Goal: Task Accomplishment & Management: Manage account settings

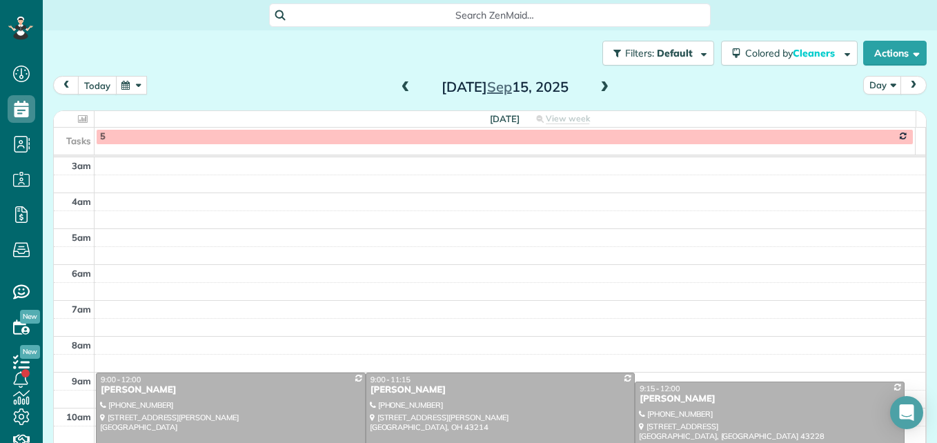
scroll to position [17, 0]
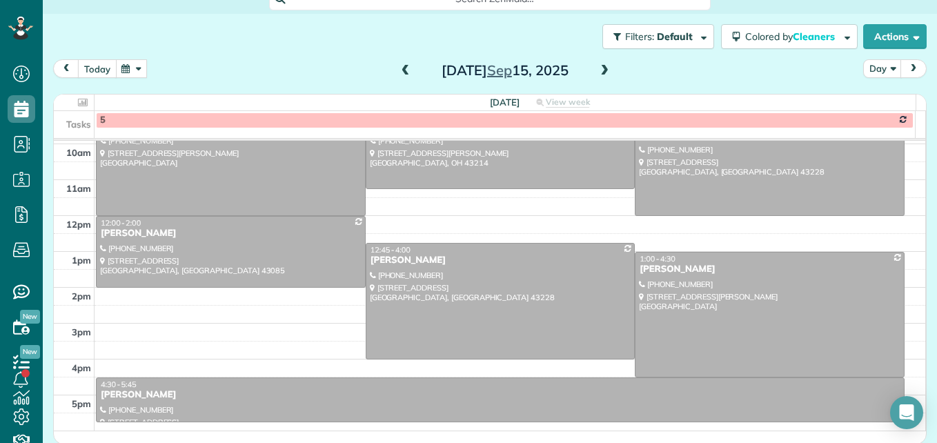
click at [91, 72] on button "today" at bounding box center [97, 68] width 39 height 19
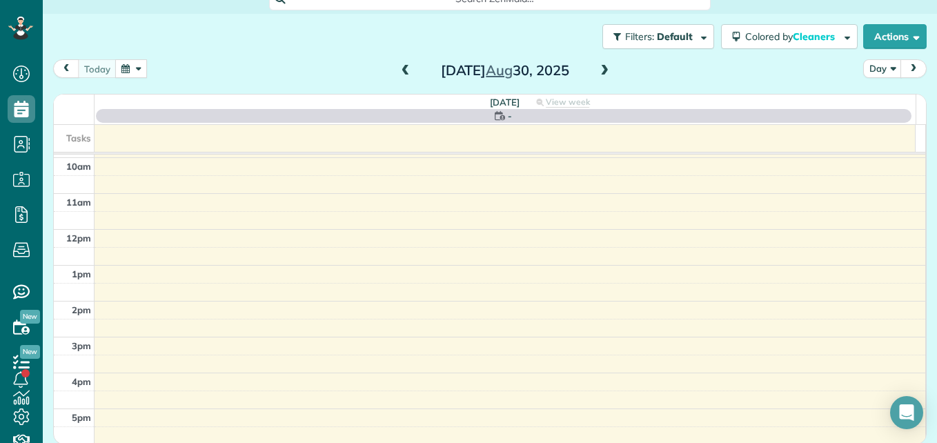
scroll to position [144, 0]
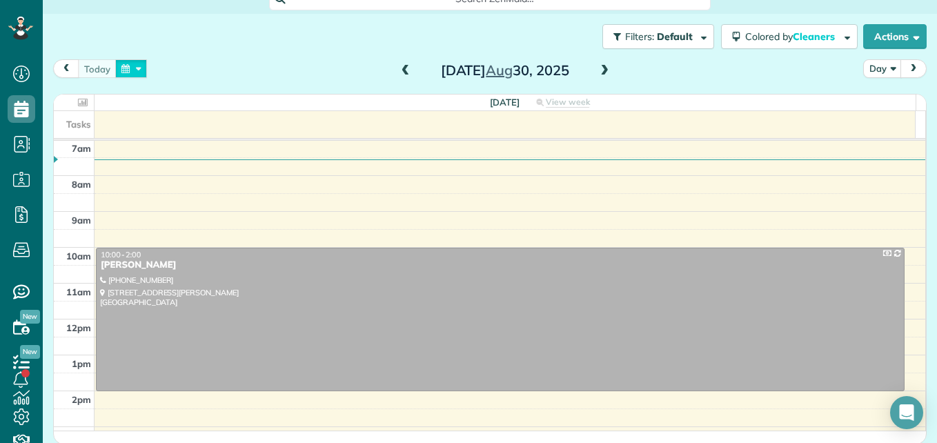
click at [141, 69] on button "button" at bounding box center [131, 68] width 32 height 19
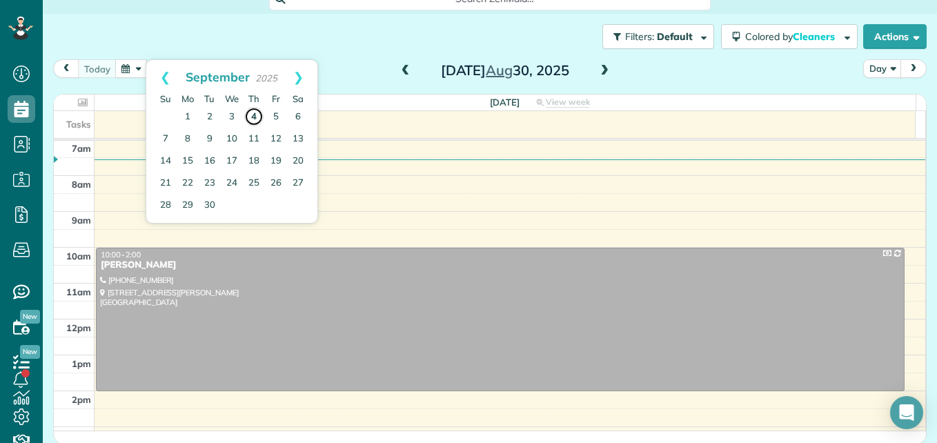
click at [256, 119] on link "4" at bounding box center [253, 116] width 19 height 19
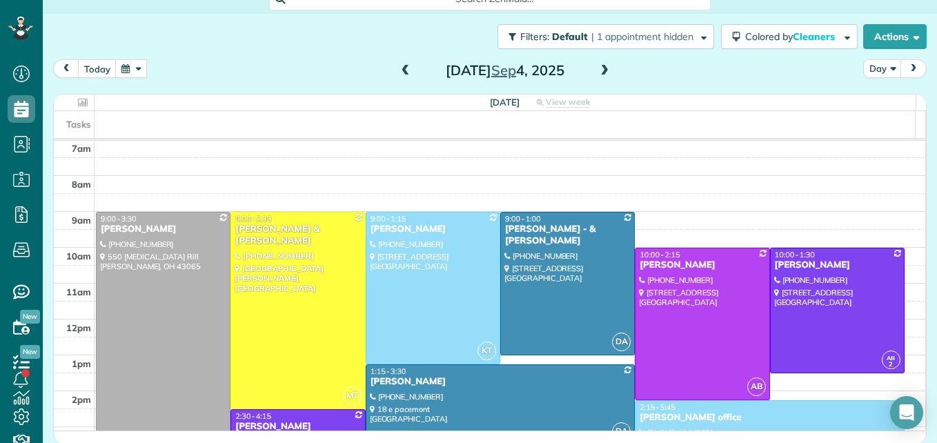
scroll to position [213, 0]
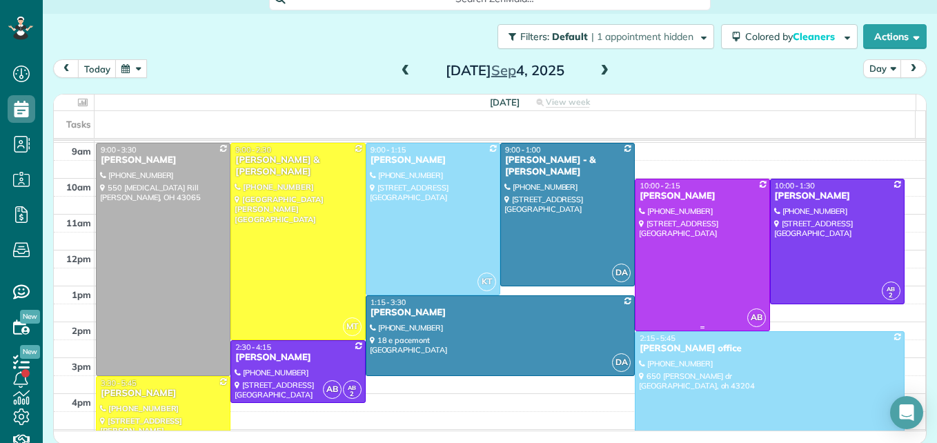
click at [698, 273] on div at bounding box center [701, 254] width 133 height 151
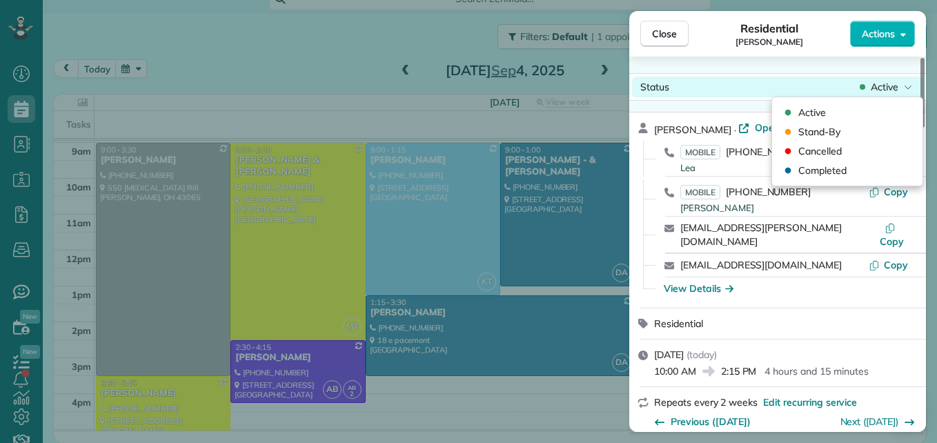
click at [886, 90] on span "Active" at bounding box center [885, 87] width 28 height 14
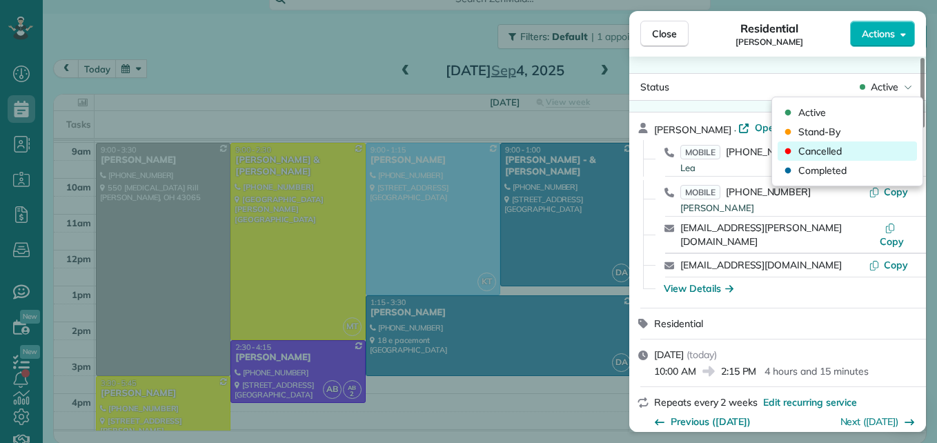
click at [863, 144] on div "Cancelled" at bounding box center [847, 150] width 139 height 19
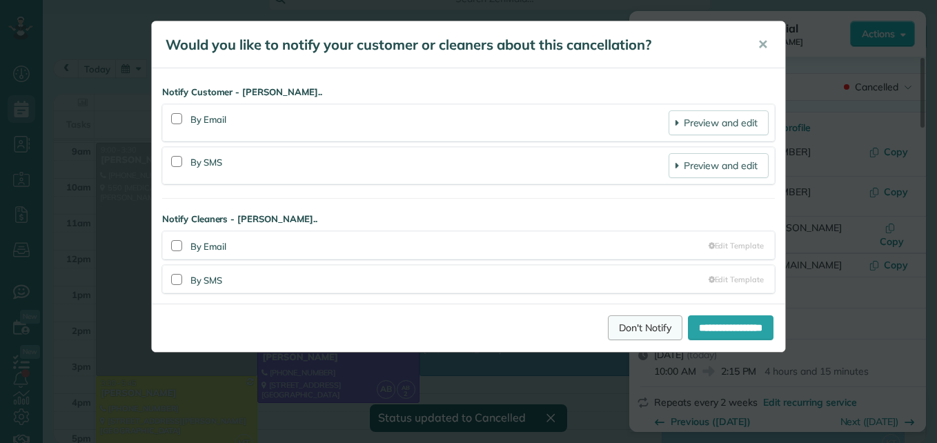
click at [614, 322] on link "Don't Notify" at bounding box center [645, 327] width 75 height 25
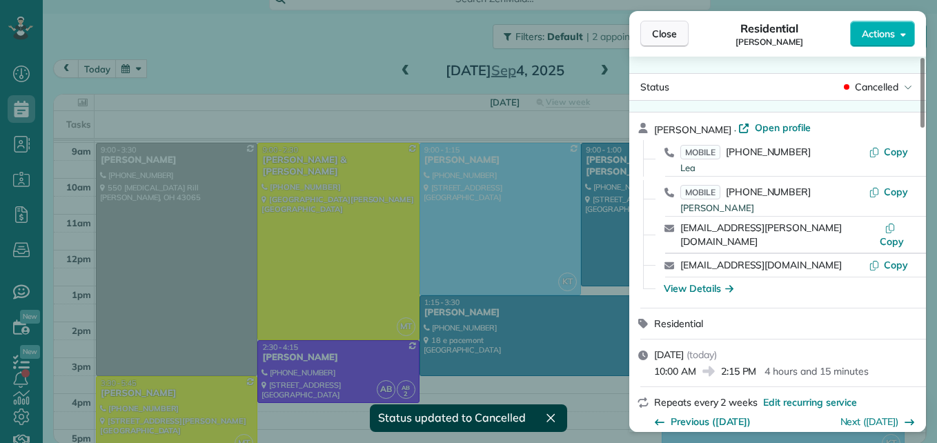
click at [667, 38] on span "Close" at bounding box center [664, 34] width 25 height 14
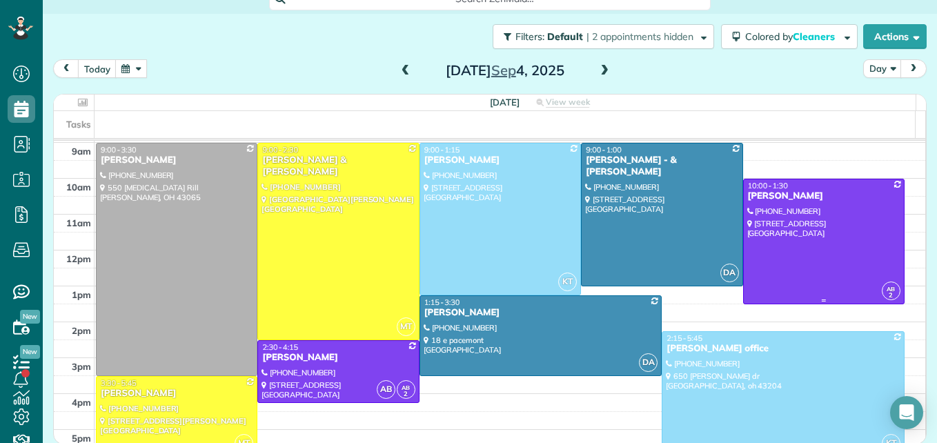
click at [777, 232] on div at bounding box center [824, 241] width 160 height 124
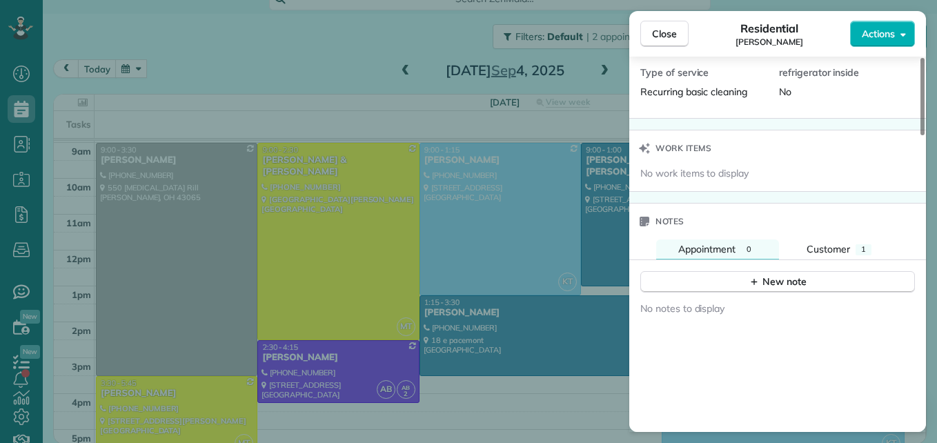
scroll to position [1112, 0]
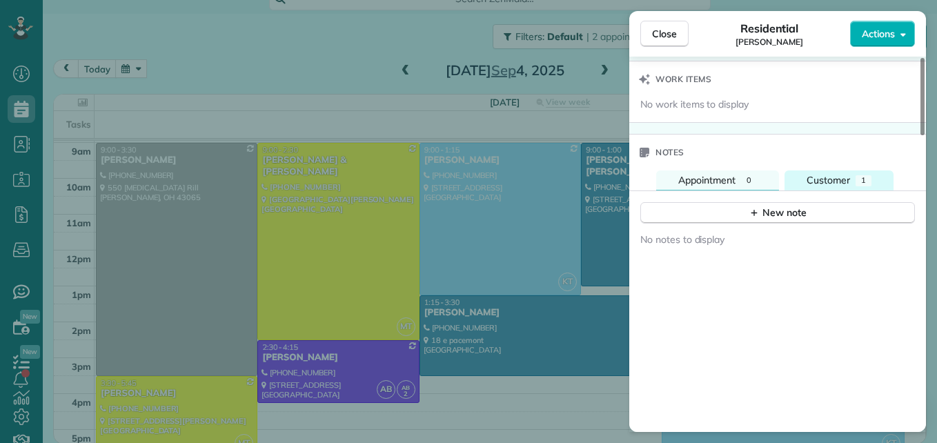
click at [820, 177] on span "Customer" at bounding box center [828, 180] width 43 height 12
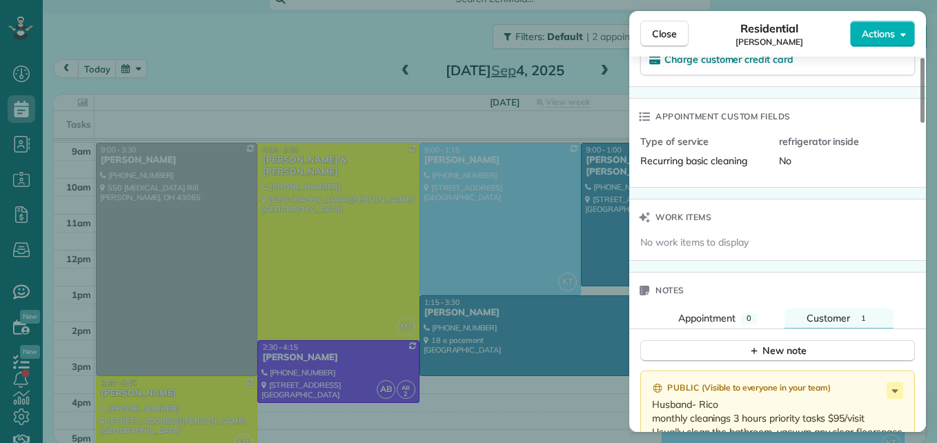
scroll to position [1252, 0]
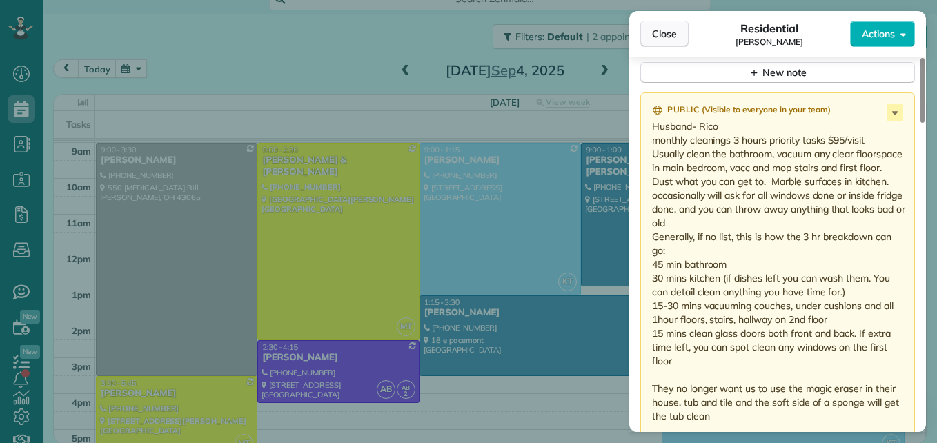
click at [659, 30] on span "Close" at bounding box center [664, 34] width 25 height 14
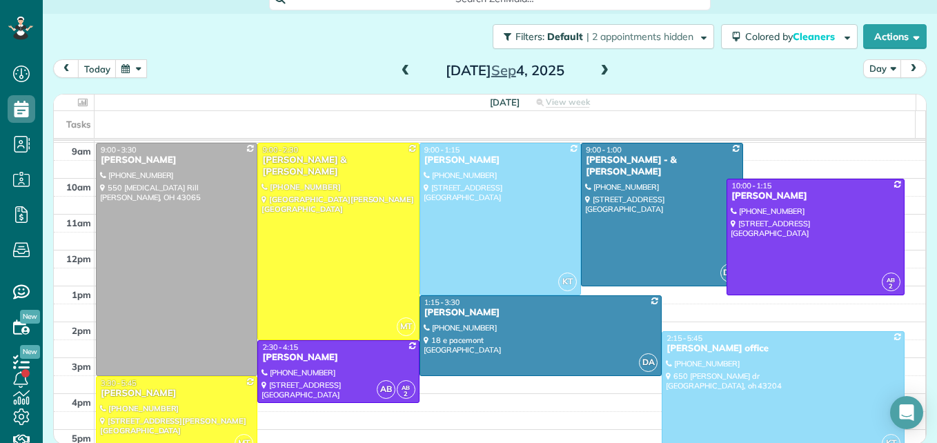
drag, startPoint x: 780, startPoint y: 303, endPoint x: 780, endPoint y: 295, distance: 8.3
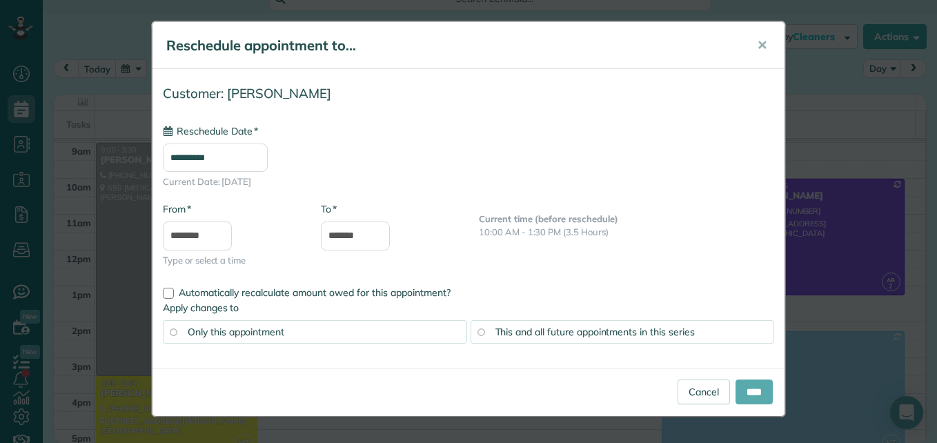
type input "**********"
click at [740, 397] on input "****" at bounding box center [754, 391] width 37 height 25
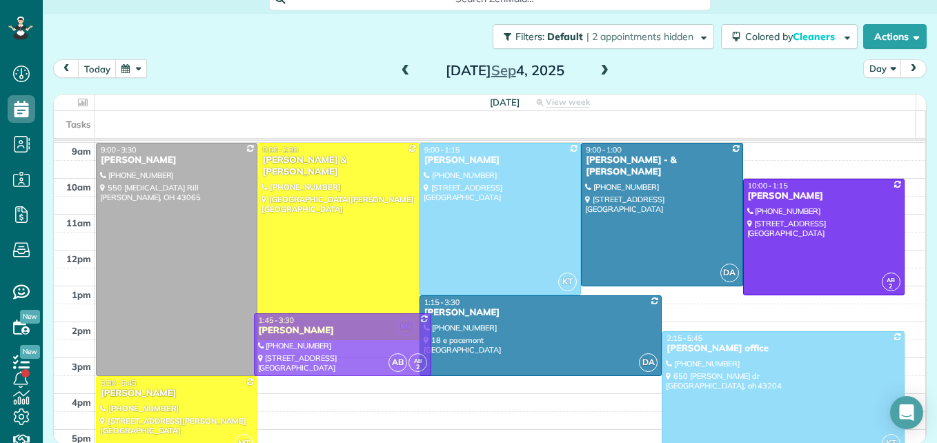
drag, startPoint x: 296, startPoint y: 371, endPoint x: 306, endPoint y: 339, distance: 32.5
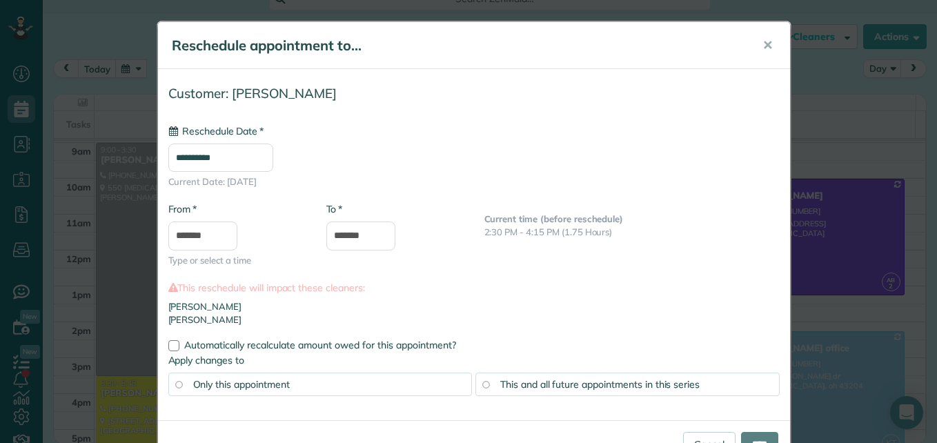
type input "**********"
click at [358, 233] on input "*******" at bounding box center [360, 235] width 69 height 29
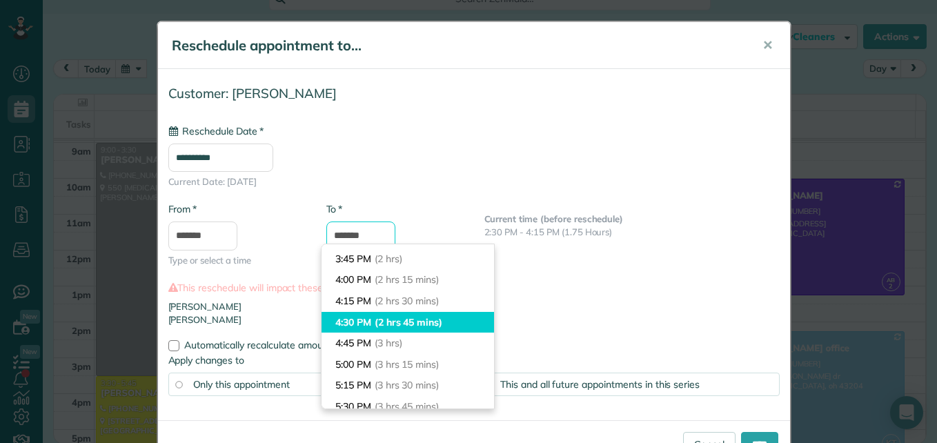
scroll to position [195, 0]
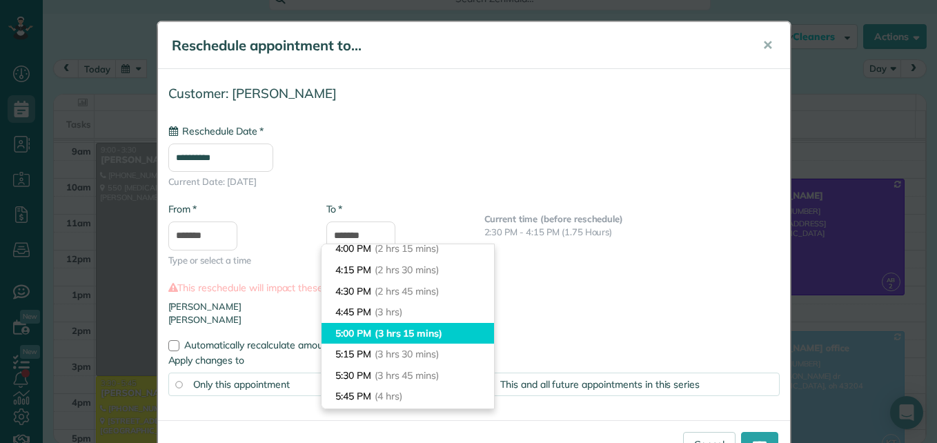
type input "*******"
click at [391, 334] on span "(3 hrs 15 mins)" at bounding box center [409, 333] width 68 height 12
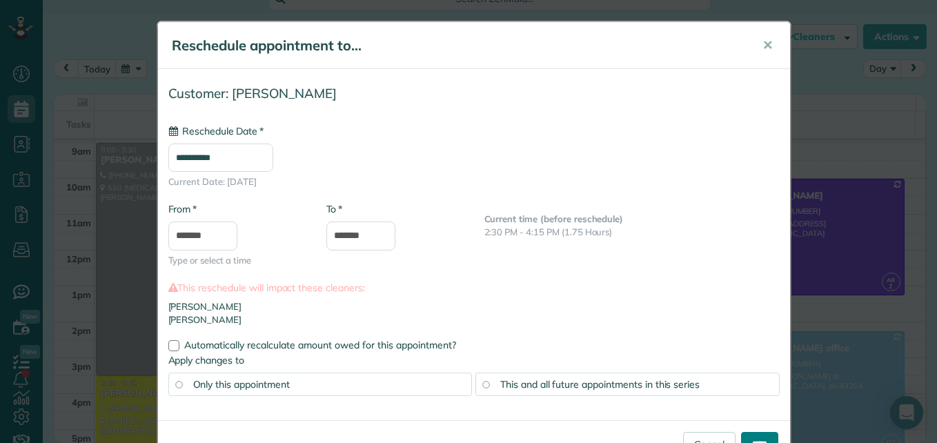
click at [751, 435] on input "****" at bounding box center [759, 444] width 37 height 25
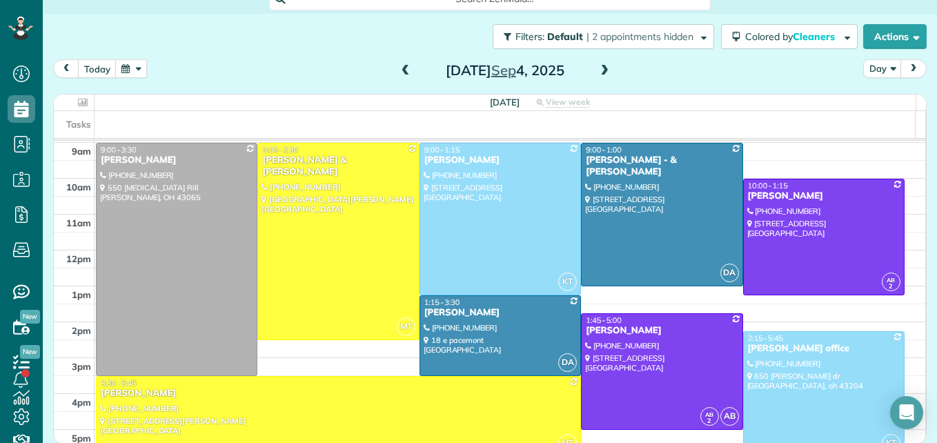
click at [600, 69] on span at bounding box center [604, 71] width 15 height 12
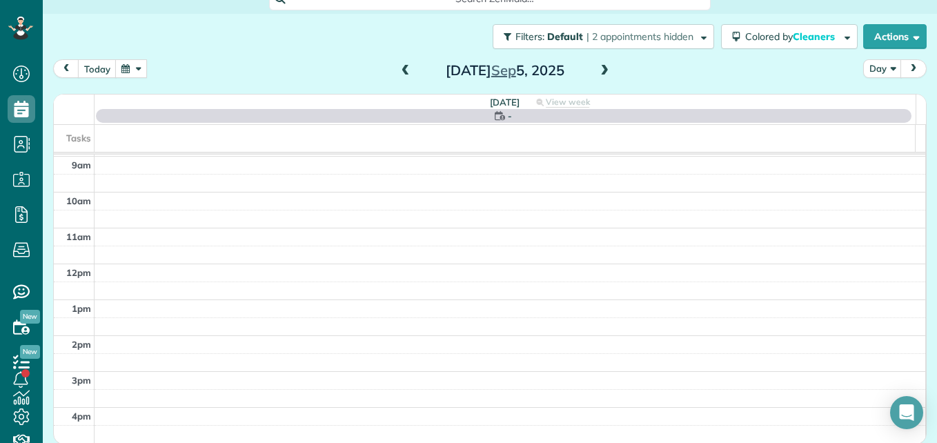
scroll to position [144, 0]
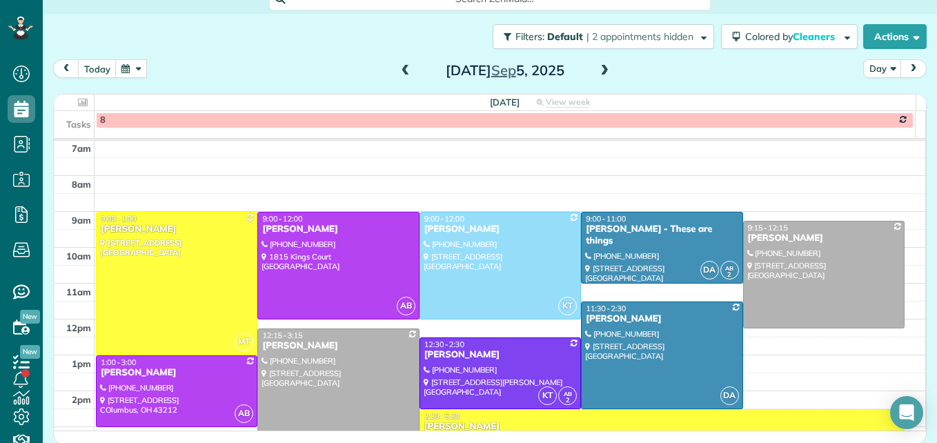
click at [405, 70] on span at bounding box center [405, 71] width 15 height 12
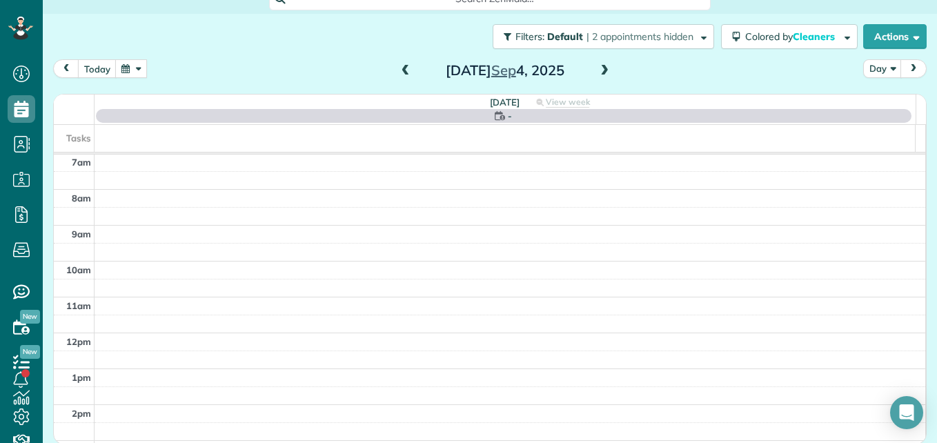
click at [405, 70] on span at bounding box center [405, 71] width 15 height 12
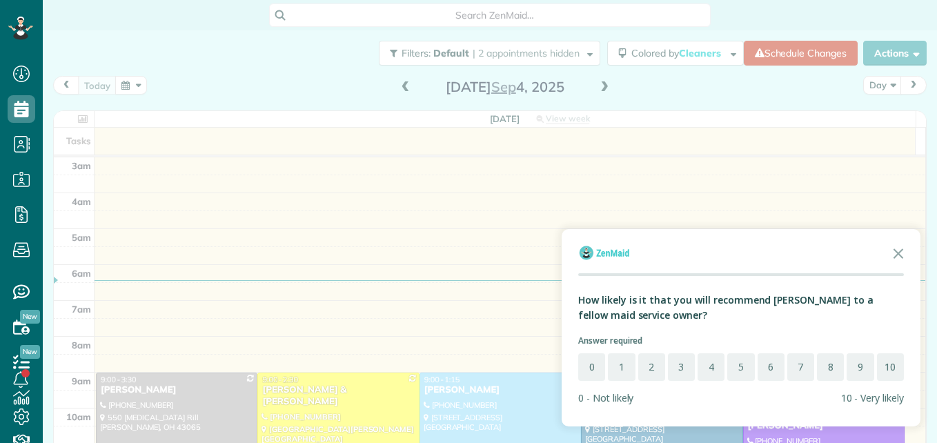
scroll to position [144, 0]
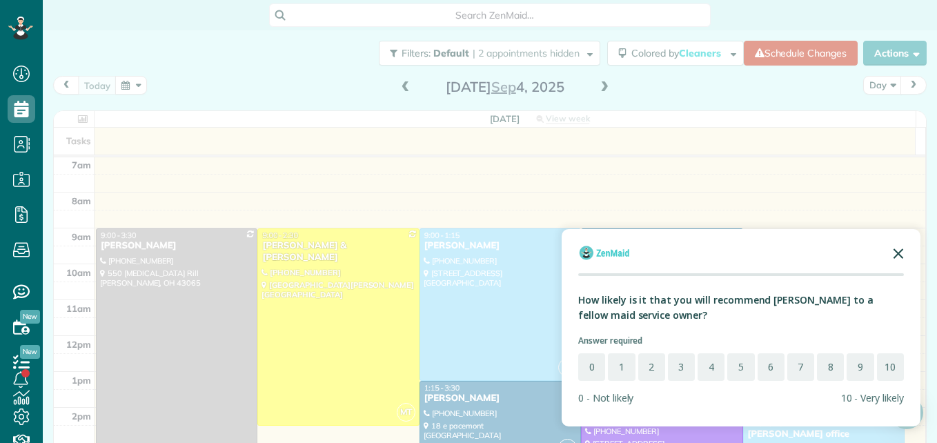
click at [903, 250] on icon "Close the survey" at bounding box center [899, 253] width 28 height 28
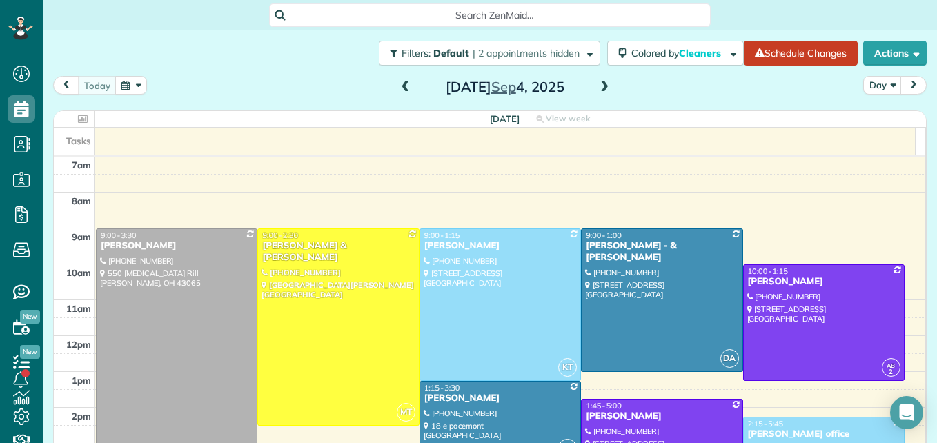
click at [398, 91] on span at bounding box center [405, 87] width 15 height 12
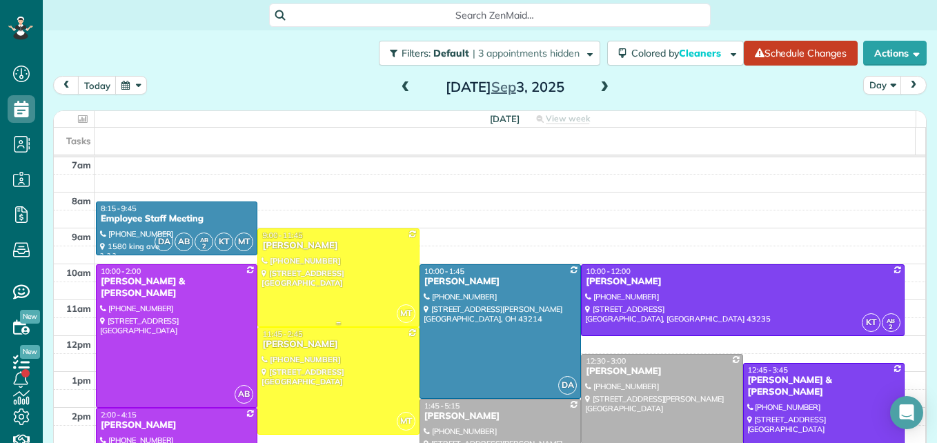
click at [339, 266] on div at bounding box center [338, 277] width 160 height 97
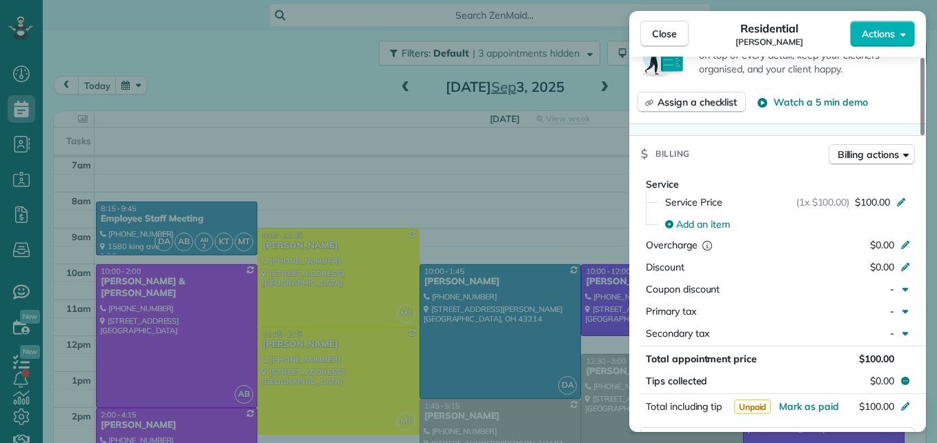
scroll to position [691, 0]
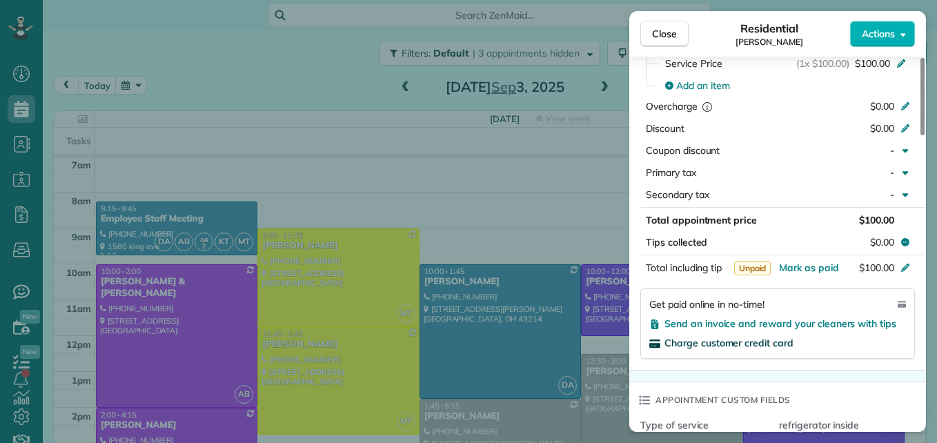
click at [747, 343] on span "Charge customer credit card" at bounding box center [728, 343] width 129 height 12
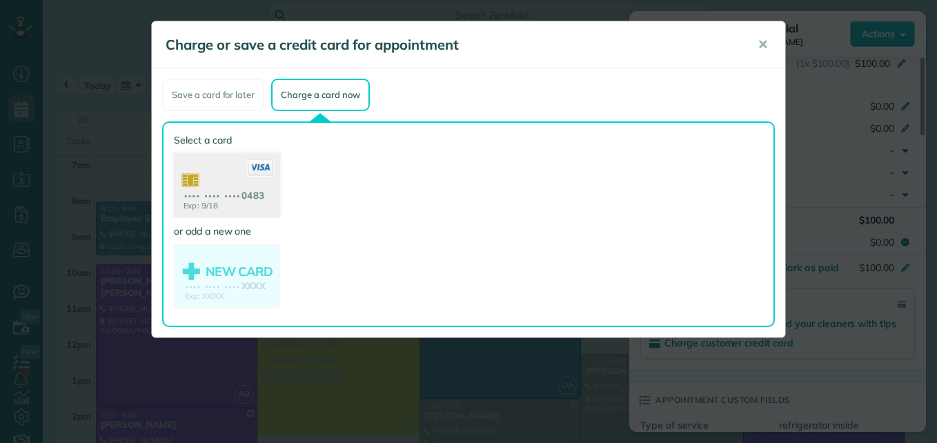
click at [229, 195] on use at bounding box center [227, 186] width 106 height 67
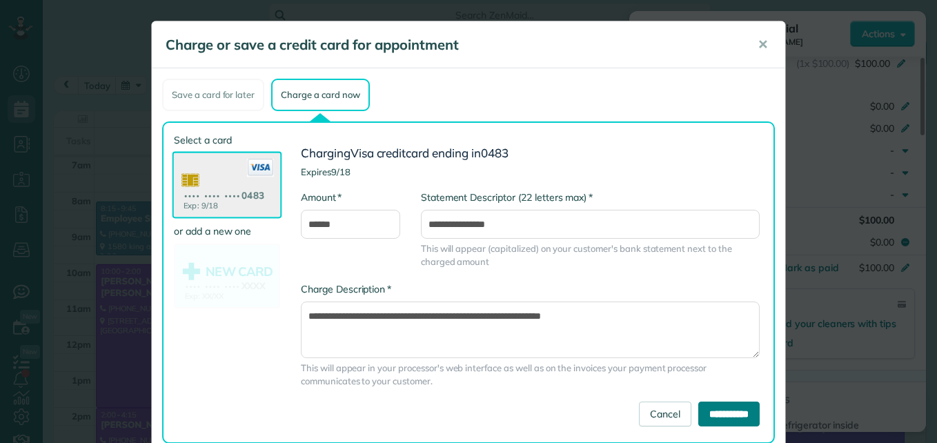
click at [704, 410] on input "**********" at bounding box center [728, 414] width 61 height 25
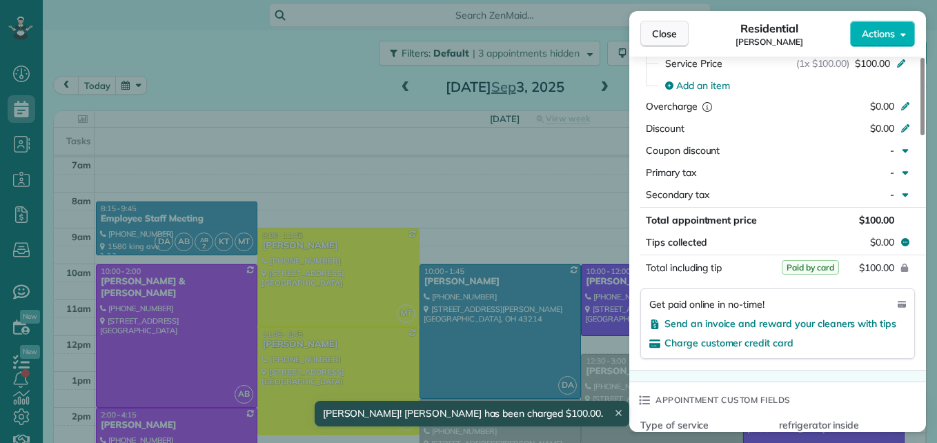
click at [656, 30] on span "Close" at bounding box center [664, 34] width 25 height 14
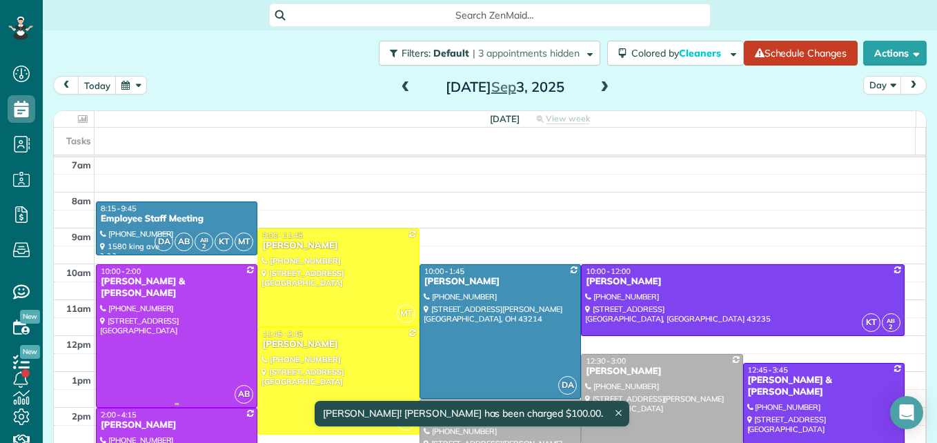
click at [152, 333] on div at bounding box center [177, 336] width 160 height 142
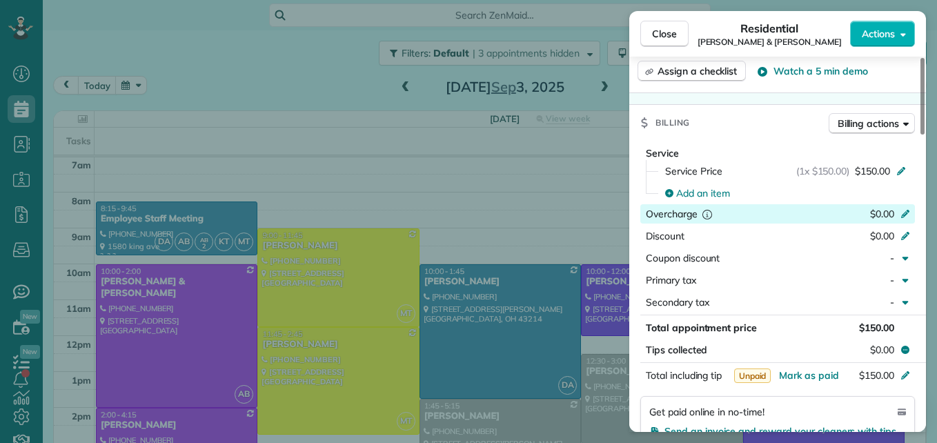
scroll to position [764, 0]
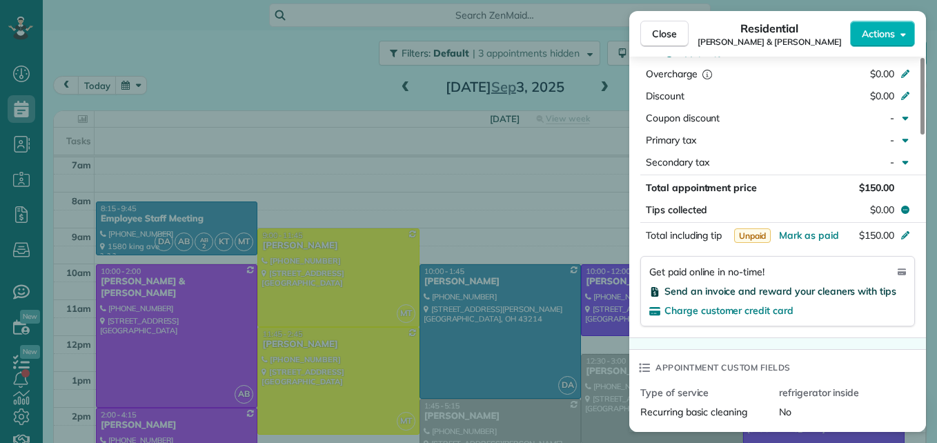
click at [742, 285] on span "Send an invoice and reward your cleaners with tips" at bounding box center [780, 291] width 232 height 12
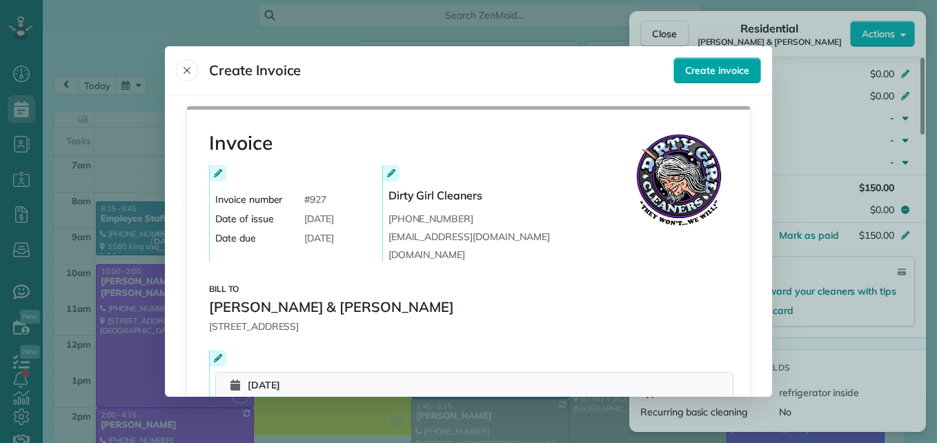
click at [712, 70] on span "Create invoice" at bounding box center [717, 70] width 64 height 14
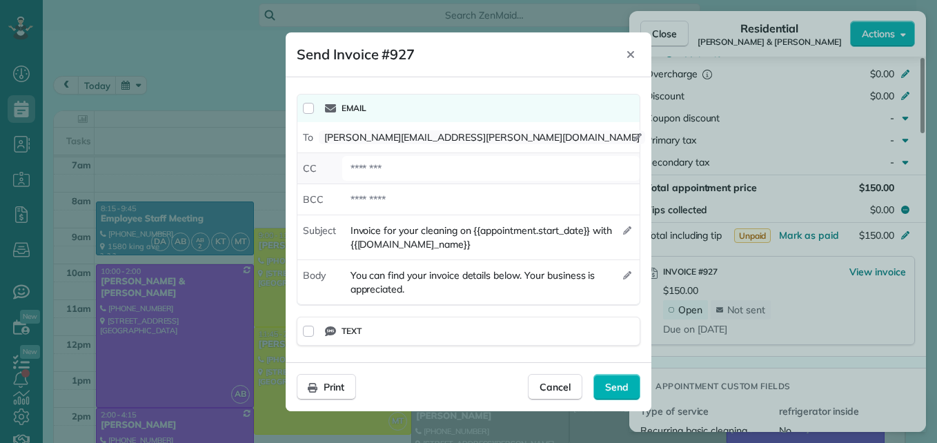
click at [359, 166] on div at bounding box center [490, 168] width 297 height 25
type div "**********"
click at [610, 377] on div "Send" at bounding box center [616, 387] width 47 height 26
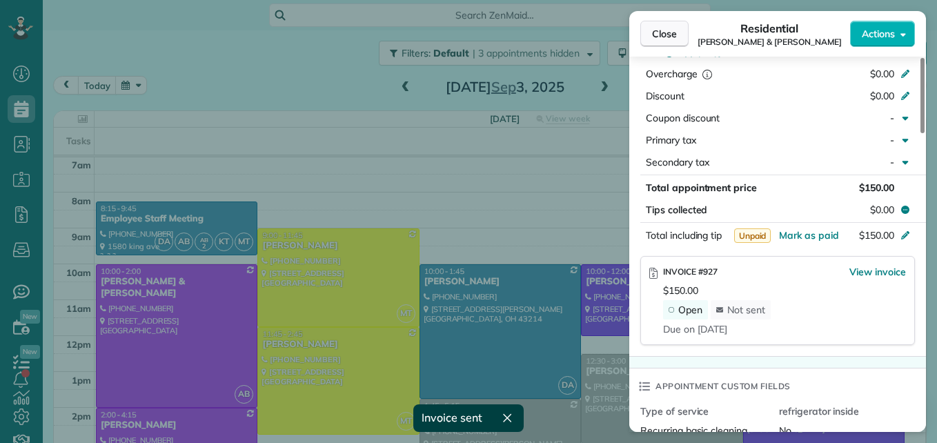
click at [679, 34] on button "Close" at bounding box center [664, 34] width 48 height 26
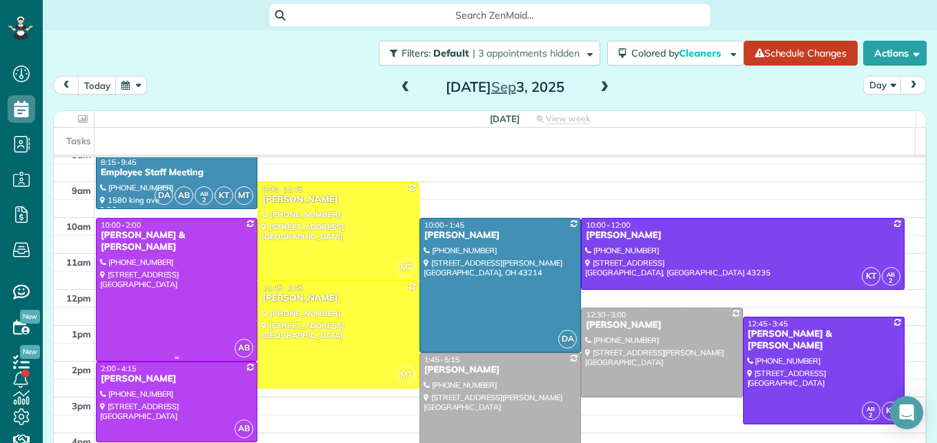
scroll to position [213, 0]
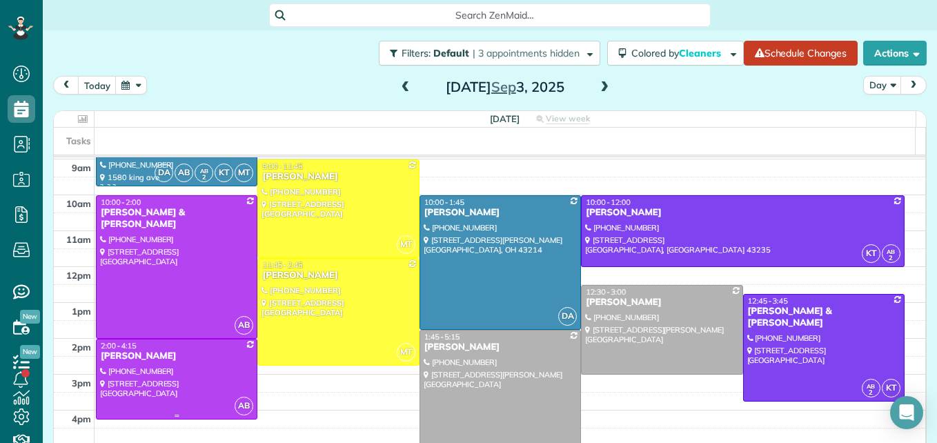
click at [159, 386] on div at bounding box center [177, 378] width 160 height 79
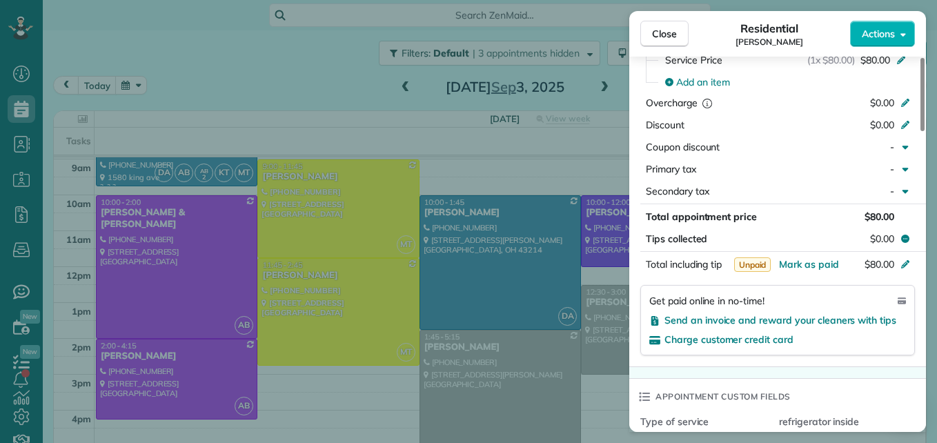
scroll to position [832, 0]
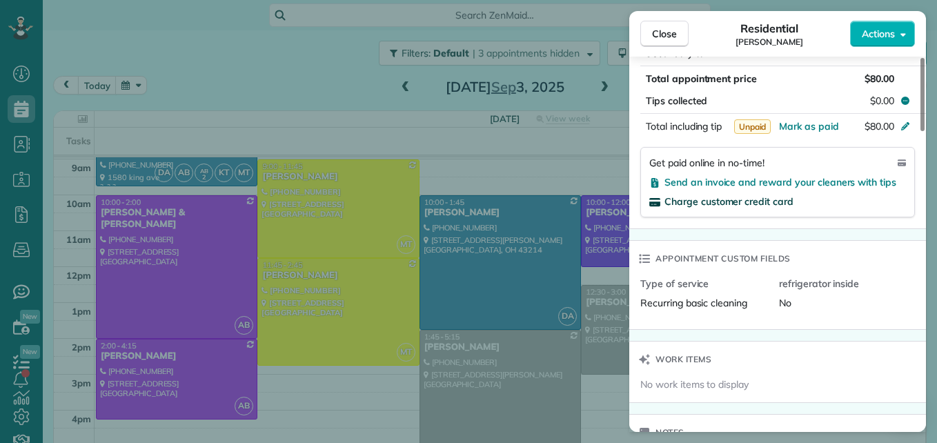
click at [712, 199] on span "Charge customer credit card" at bounding box center [728, 201] width 129 height 12
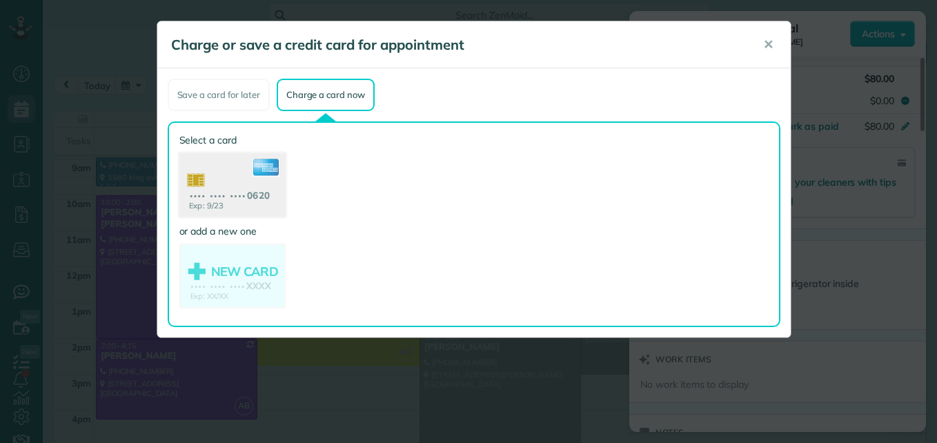
click at [226, 191] on use at bounding box center [232, 186] width 106 height 67
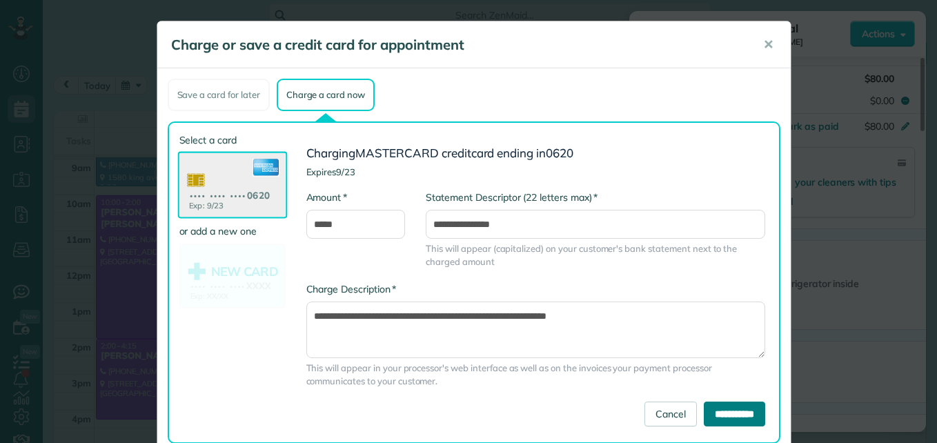
click at [705, 413] on input "**********" at bounding box center [734, 414] width 61 height 25
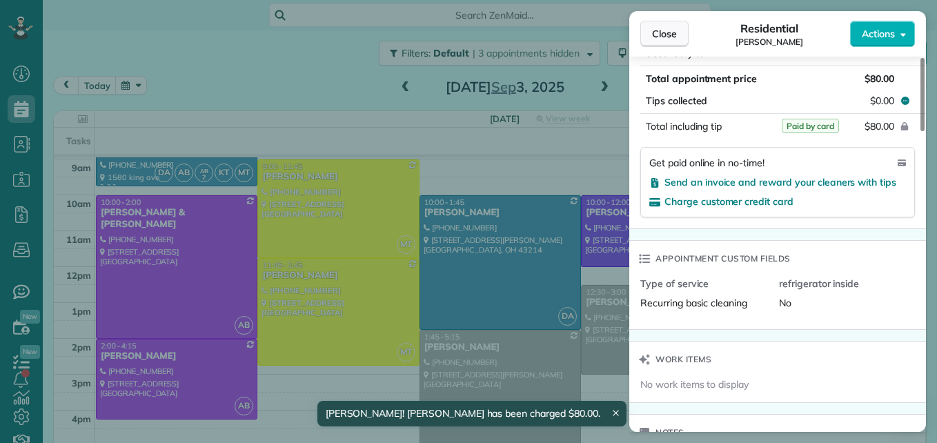
scroll to position [819, 0]
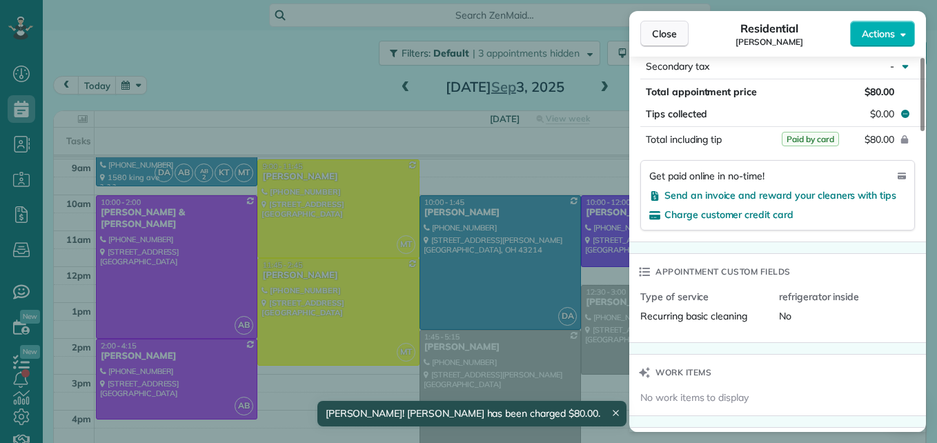
click at [651, 32] on button "Close" at bounding box center [664, 34] width 48 height 26
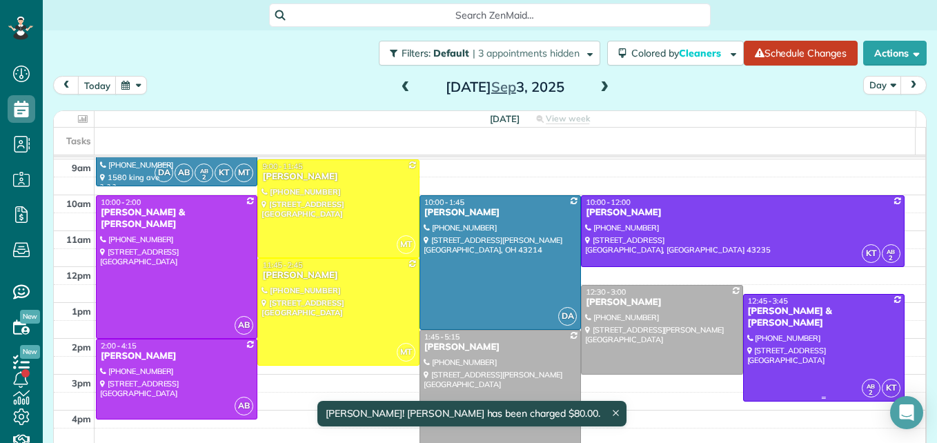
click at [802, 353] on div at bounding box center [824, 348] width 160 height 106
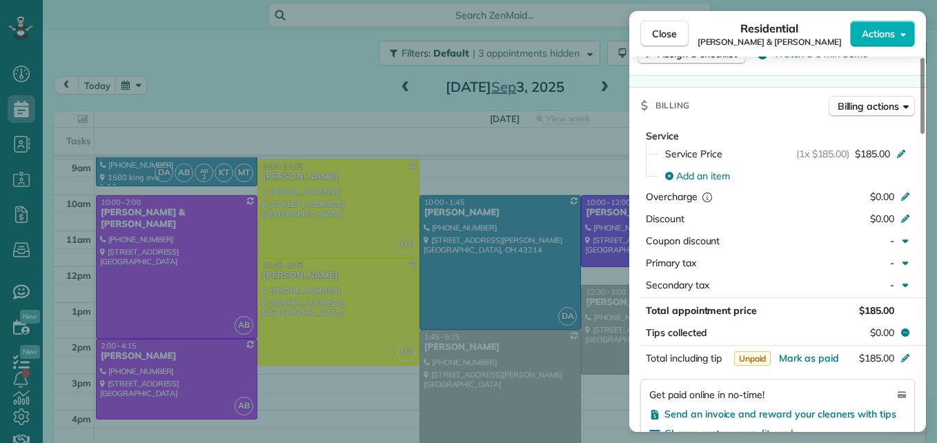
scroll to position [695, 0]
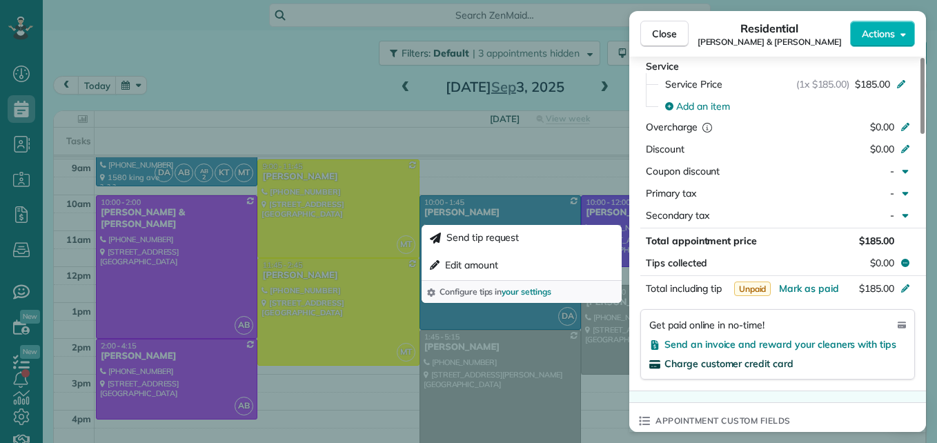
click at [762, 366] on span "Charge customer credit card" at bounding box center [728, 363] width 129 height 12
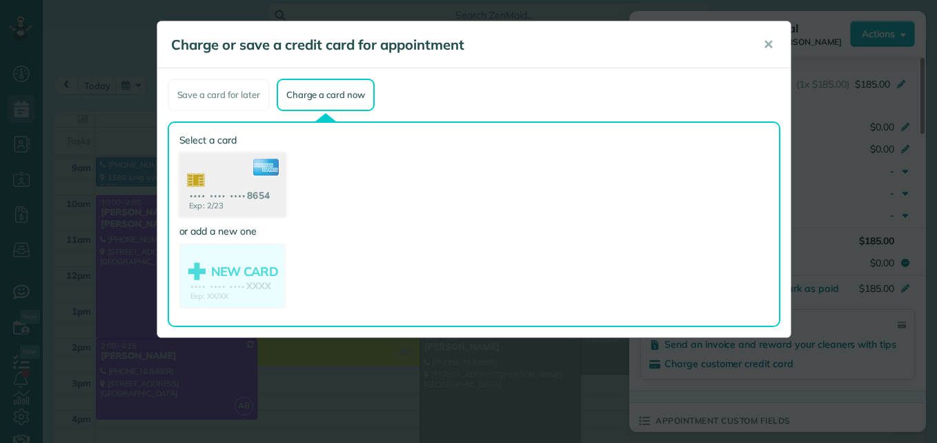
click at [217, 209] on use at bounding box center [232, 186] width 106 height 67
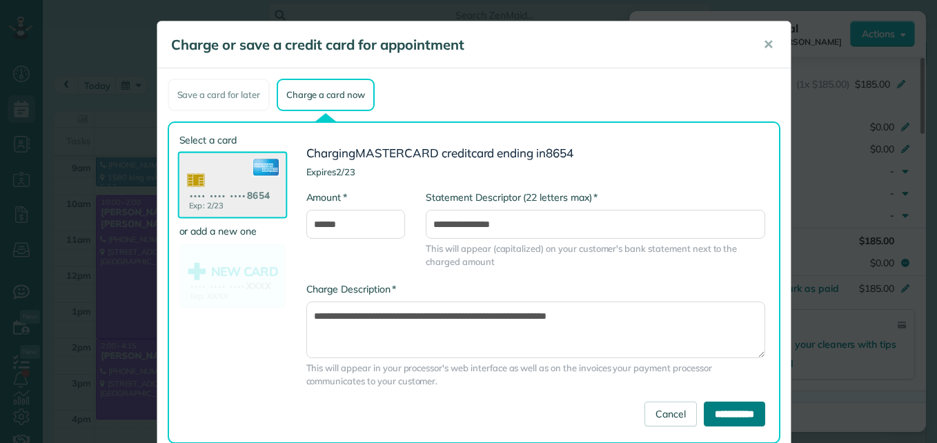
click at [716, 410] on input "**********" at bounding box center [734, 414] width 61 height 25
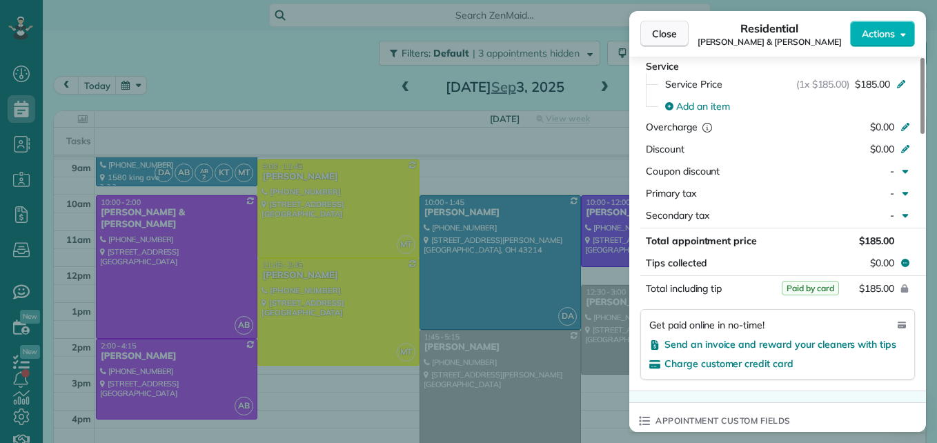
click at [662, 40] on span "Close" at bounding box center [664, 34] width 25 height 14
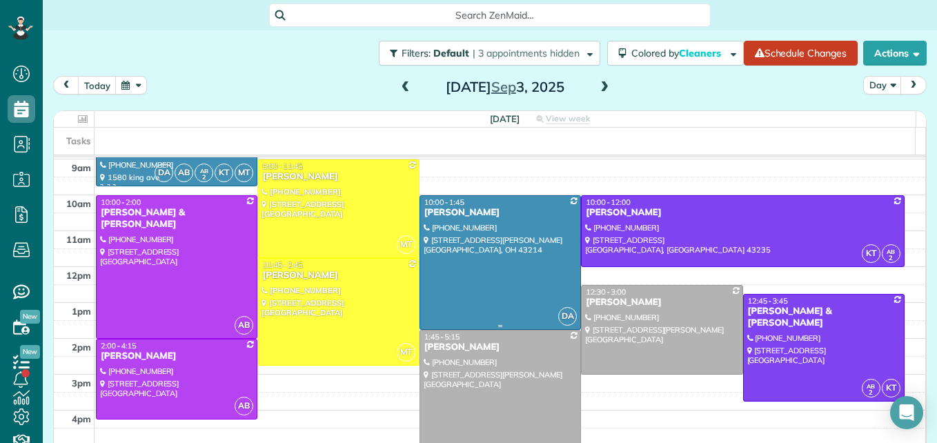
click at [497, 274] on div at bounding box center [500, 262] width 160 height 133
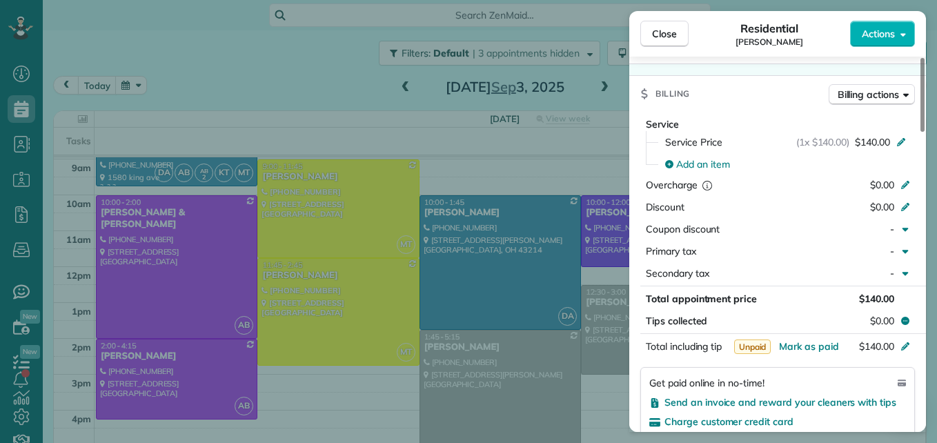
scroll to position [696, 0]
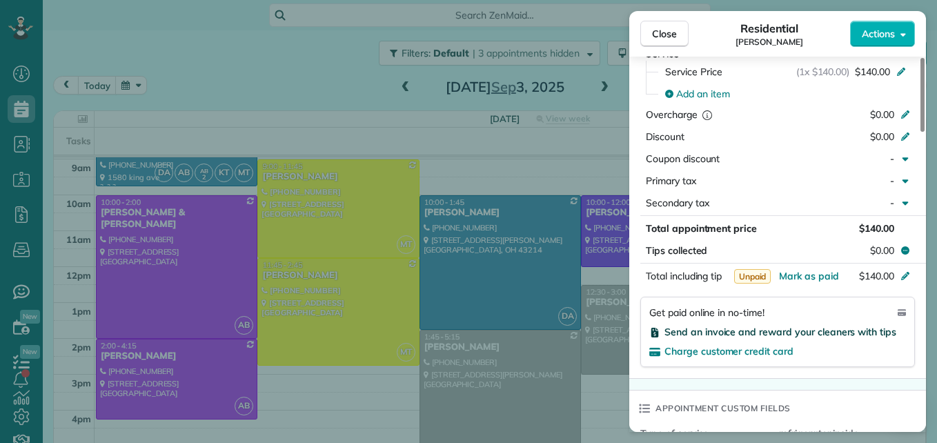
click at [825, 326] on span "Send an invoice and reward your cleaners with tips" at bounding box center [780, 332] width 232 height 12
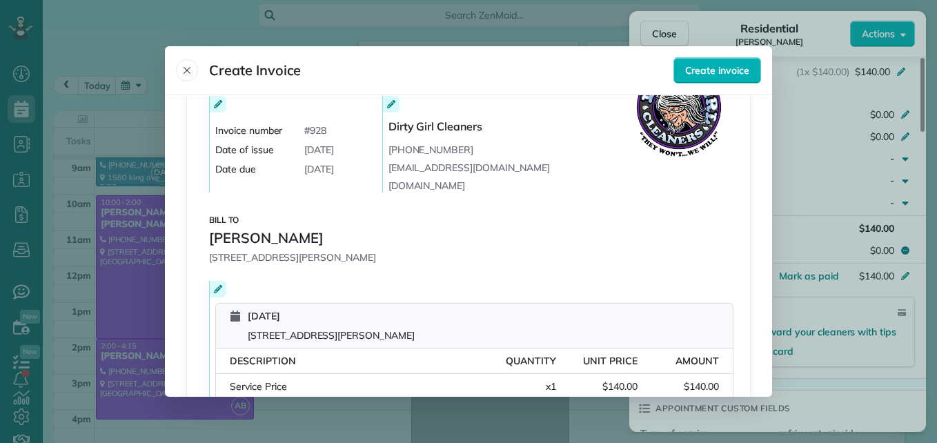
scroll to position [207, 0]
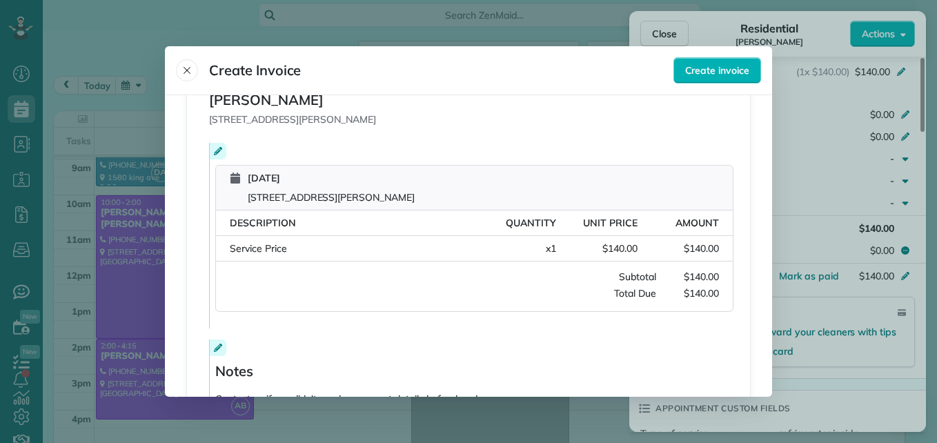
click at [215, 152] on icon at bounding box center [218, 151] width 8 height 8
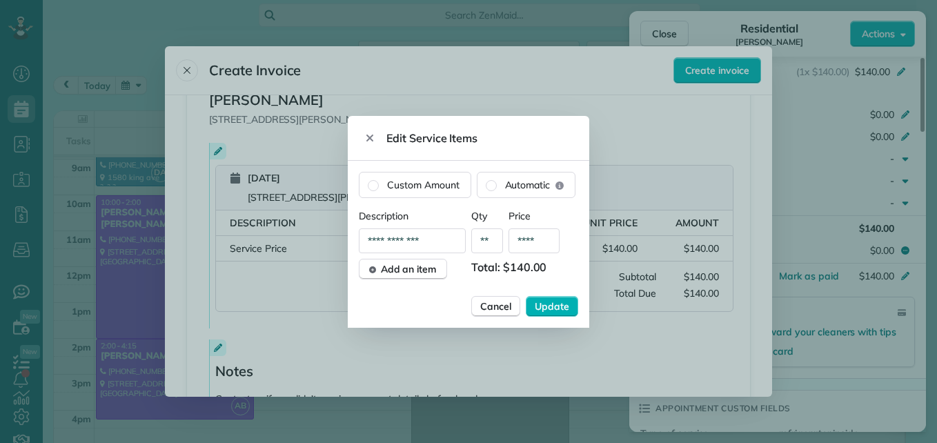
click at [492, 241] on input "**" at bounding box center [487, 240] width 32 height 25
type input "**"
click at [435, 237] on input "**********" at bounding box center [412, 240] width 107 height 25
type input "**********"
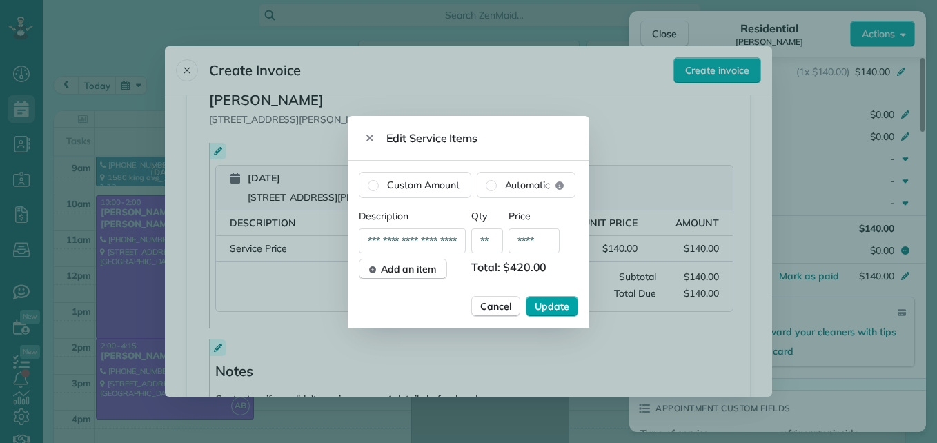
click at [547, 305] on span "Update" at bounding box center [552, 306] width 34 height 14
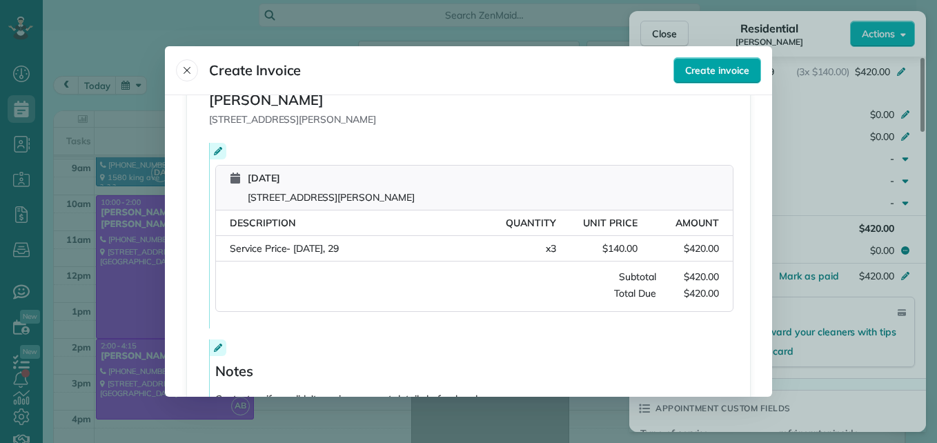
click at [721, 67] on span "Create invoice" at bounding box center [717, 70] width 64 height 14
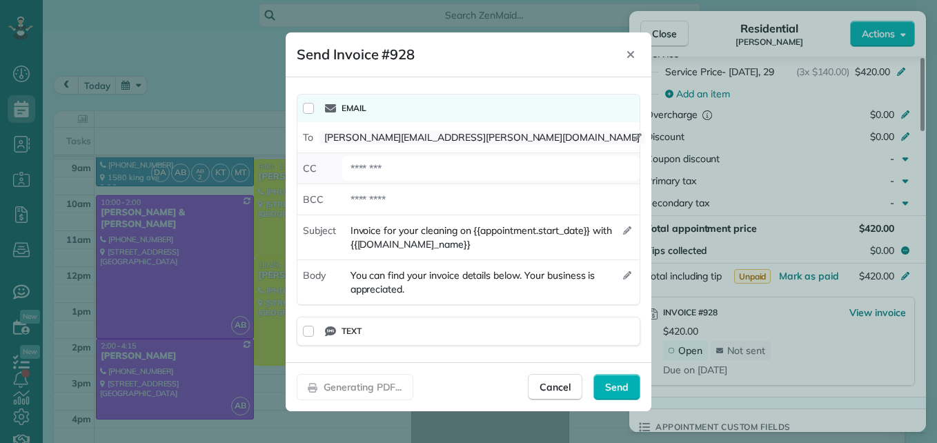
click at [357, 162] on div at bounding box center [490, 168] width 297 height 25
type div "**********"
click at [598, 380] on div "Send" at bounding box center [616, 387] width 47 height 26
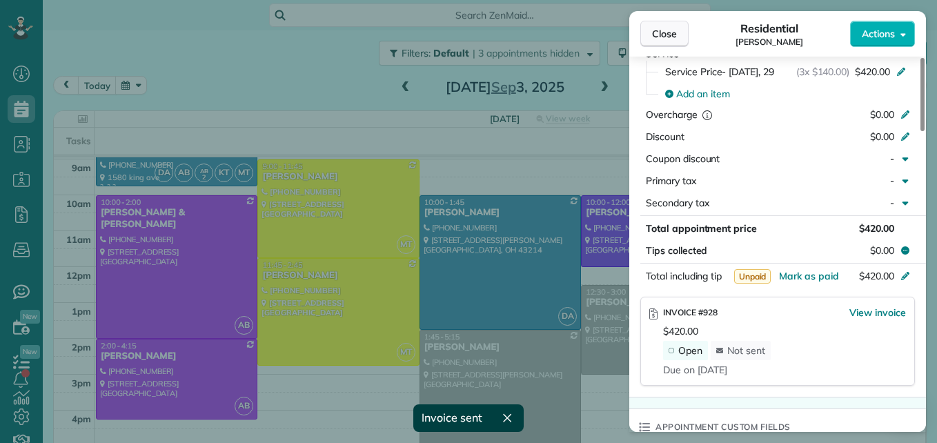
click at [659, 27] on span "Close" at bounding box center [664, 34] width 25 height 14
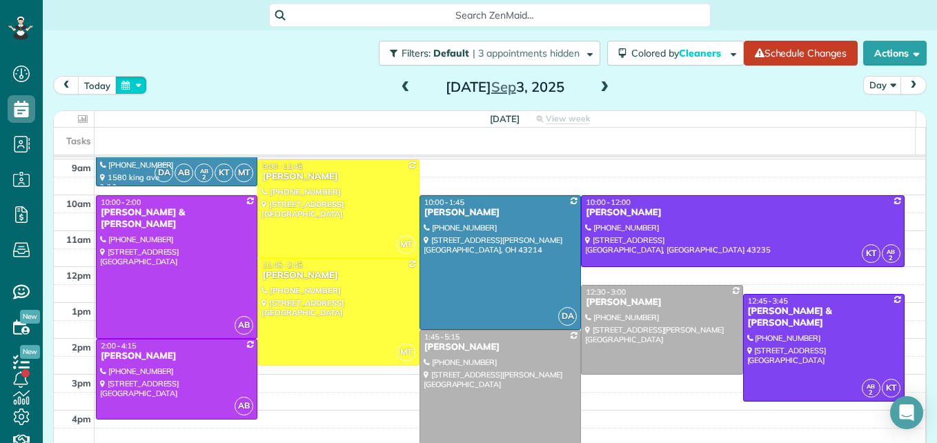
click at [130, 86] on button "button" at bounding box center [131, 85] width 32 height 19
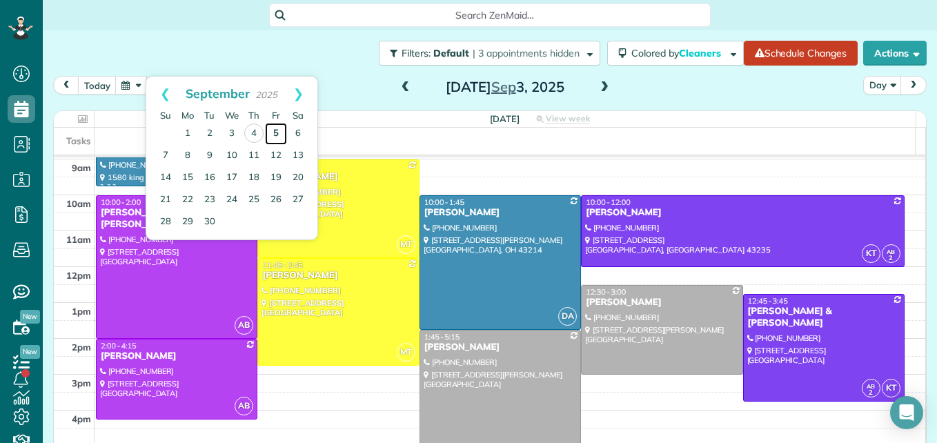
click at [277, 135] on link "5" at bounding box center [276, 134] width 22 height 22
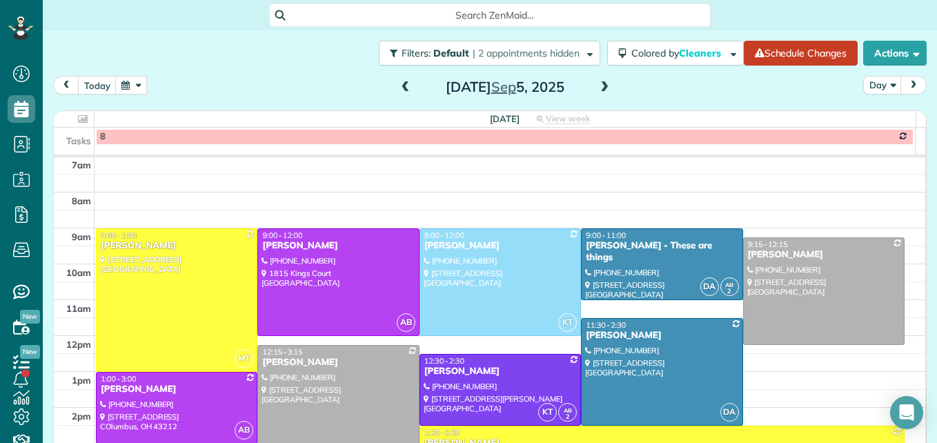
scroll to position [18, 0]
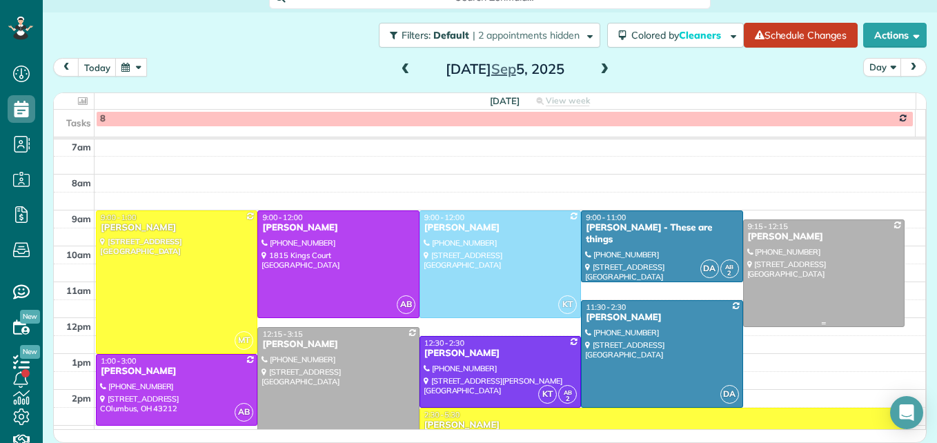
click at [782, 282] on div at bounding box center [824, 273] width 160 height 106
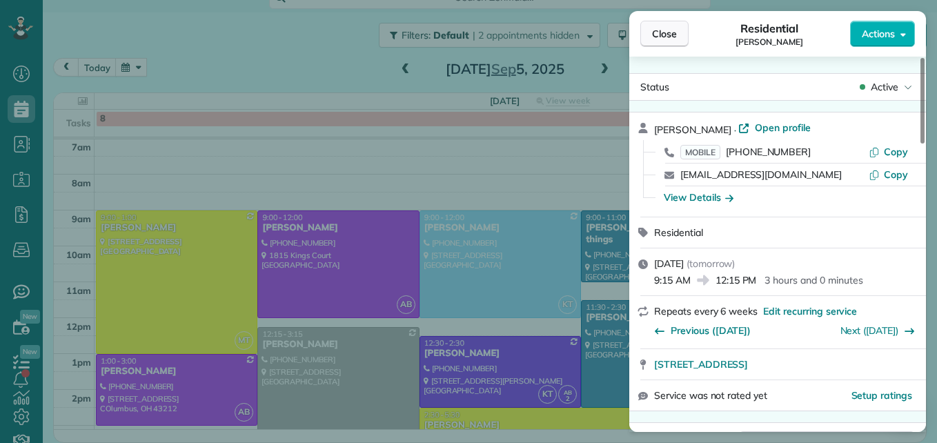
click at [666, 37] on span "Close" at bounding box center [664, 34] width 25 height 14
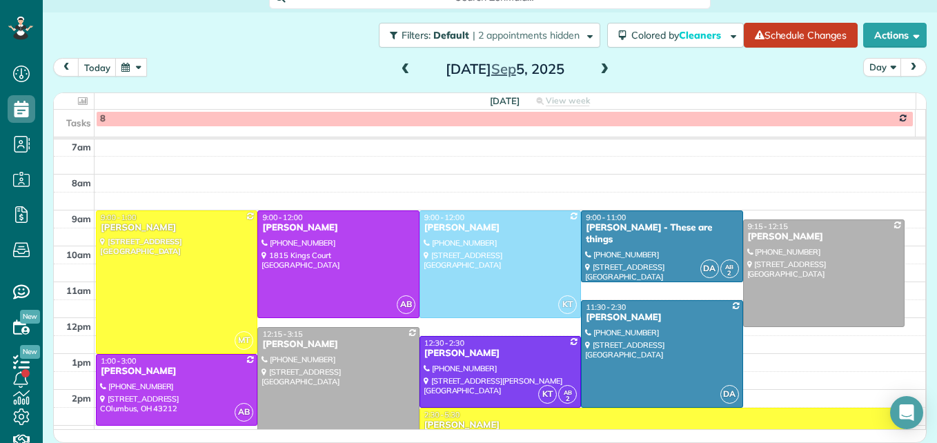
click at [350, 388] on div at bounding box center [338, 381] width 160 height 106
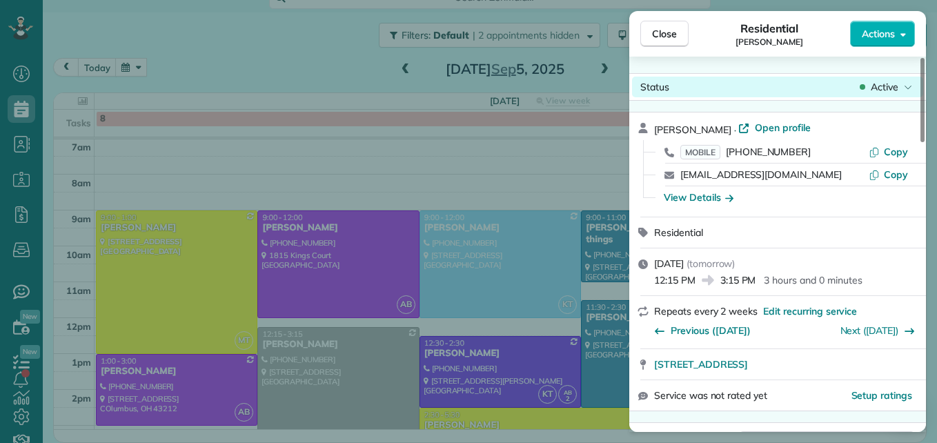
click at [884, 83] on span "Active" at bounding box center [885, 87] width 28 height 14
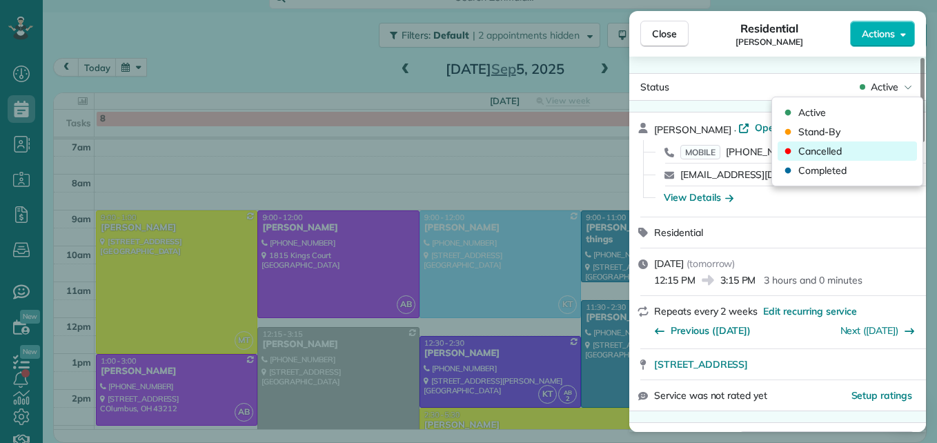
click at [854, 148] on div "Cancelled" at bounding box center [847, 150] width 139 height 19
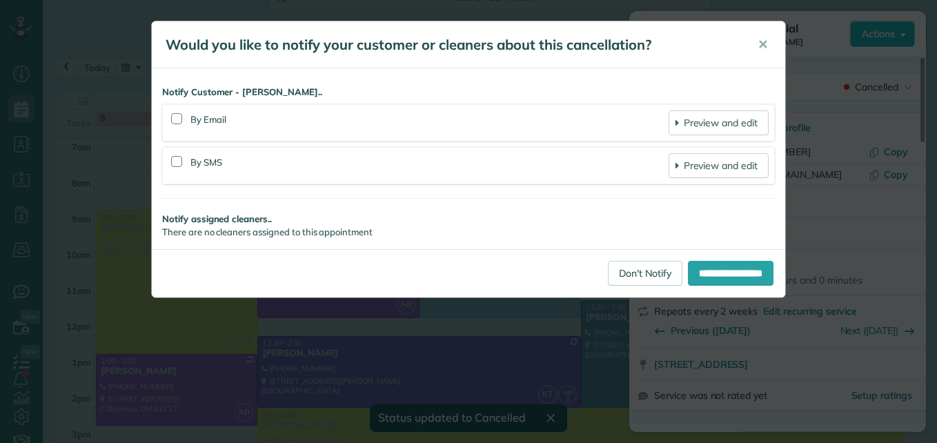
scroll to position [17, 0]
click at [635, 275] on link "Don't Notify" at bounding box center [645, 273] width 75 height 25
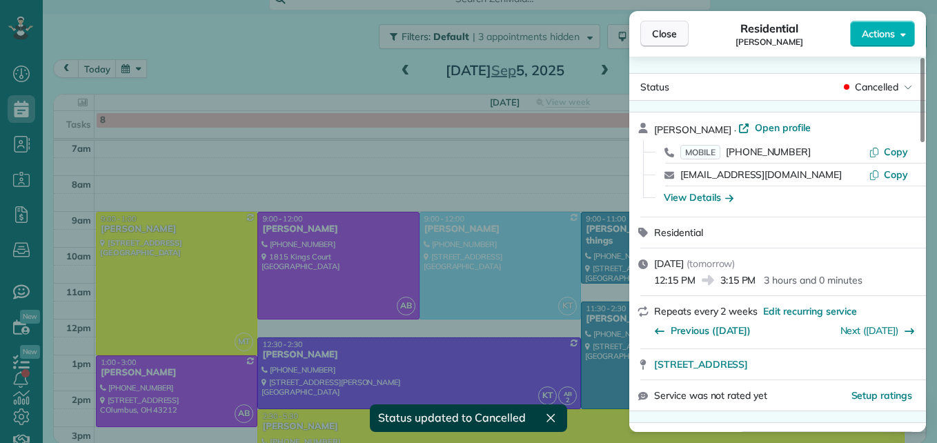
click at [668, 31] on span "Close" at bounding box center [664, 34] width 25 height 14
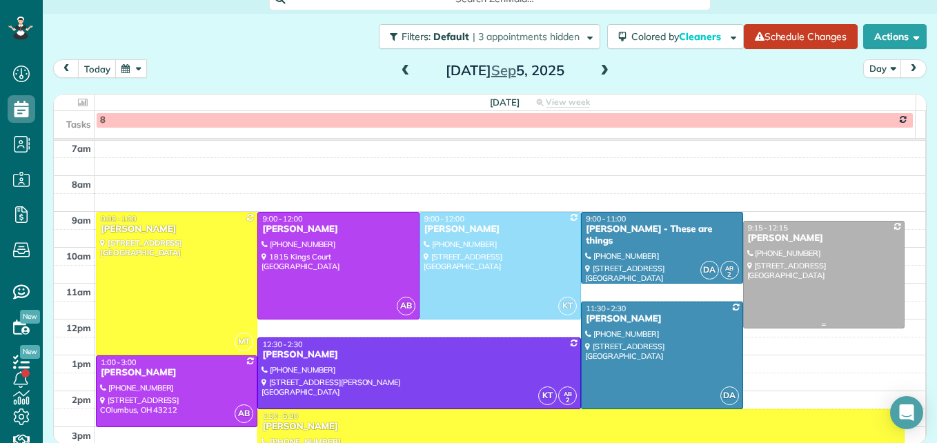
click at [825, 255] on div at bounding box center [824, 274] width 160 height 106
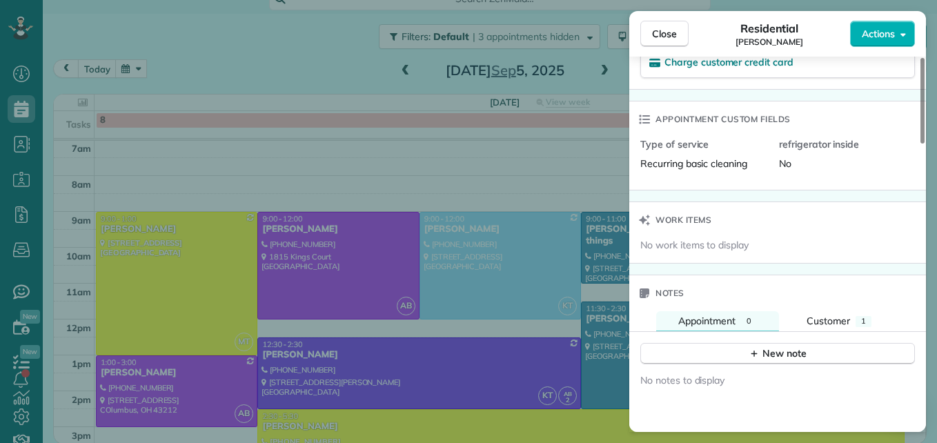
scroll to position [980, 0]
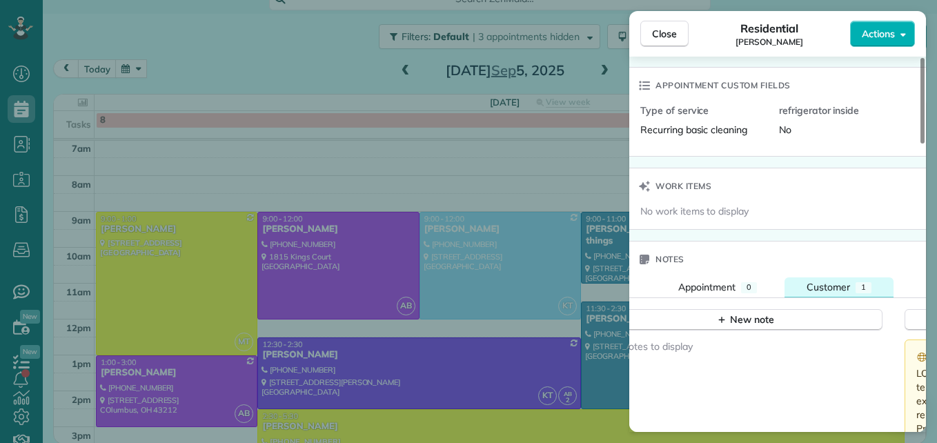
click at [833, 291] on span "Customer" at bounding box center [828, 287] width 43 height 12
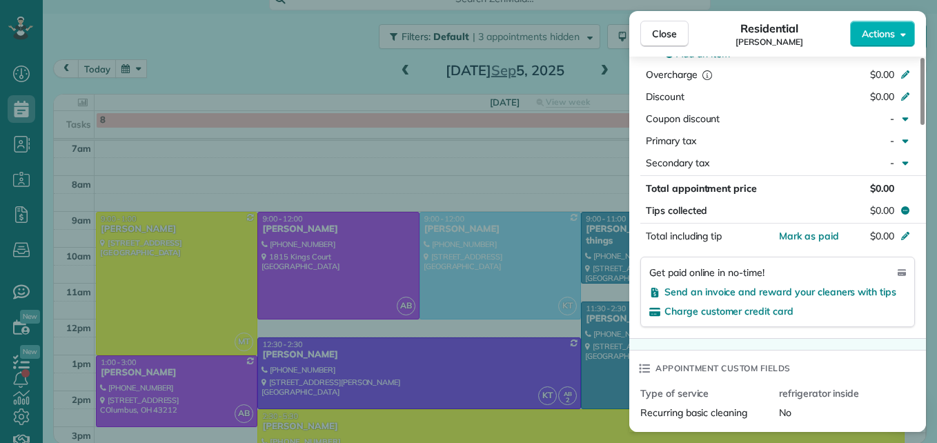
scroll to position [558, 0]
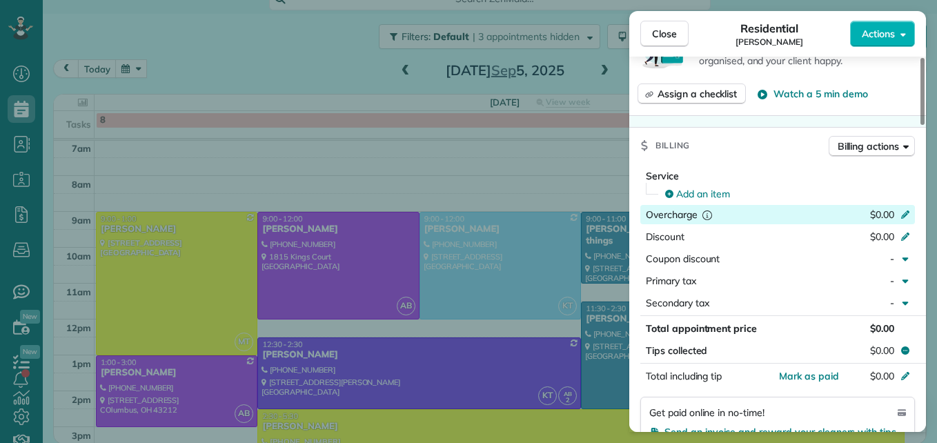
click at [898, 210] on div "$0.00" at bounding box center [832, 216] width 135 height 17
type input "***"
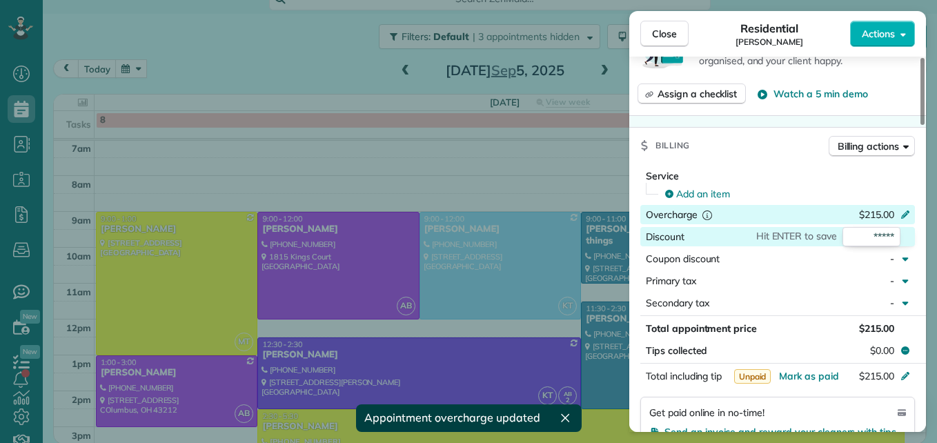
click at [912, 215] on div at bounding box center [907, 216] width 15 height 17
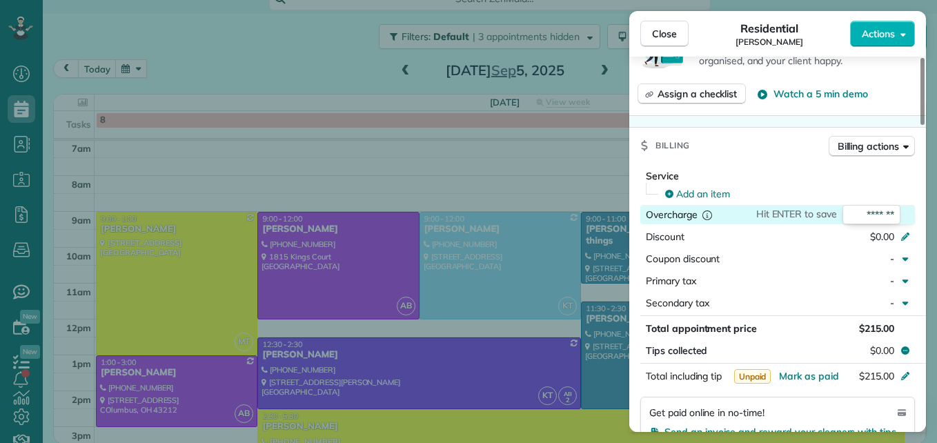
type input "*"
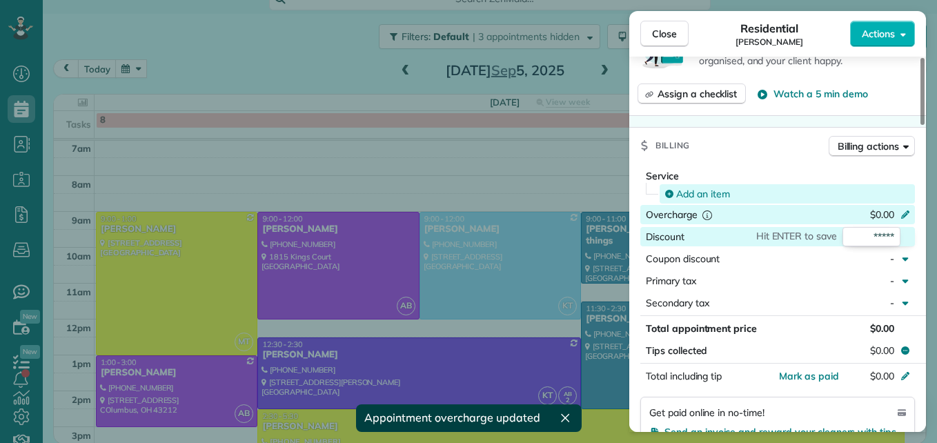
click at [713, 189] on span "Add an item" at bounding box center [703, 194] width 54 height 14
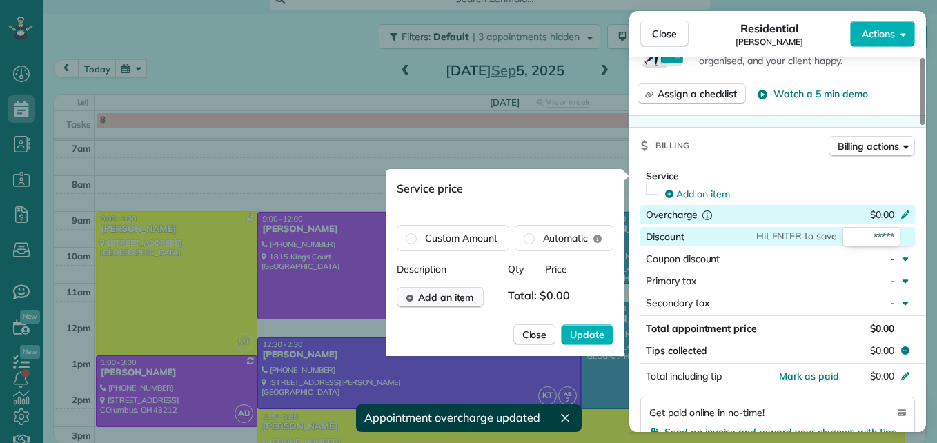
click at [426, 298] on span "Add an item" at bounding box center [446, 297] width 56 height 14
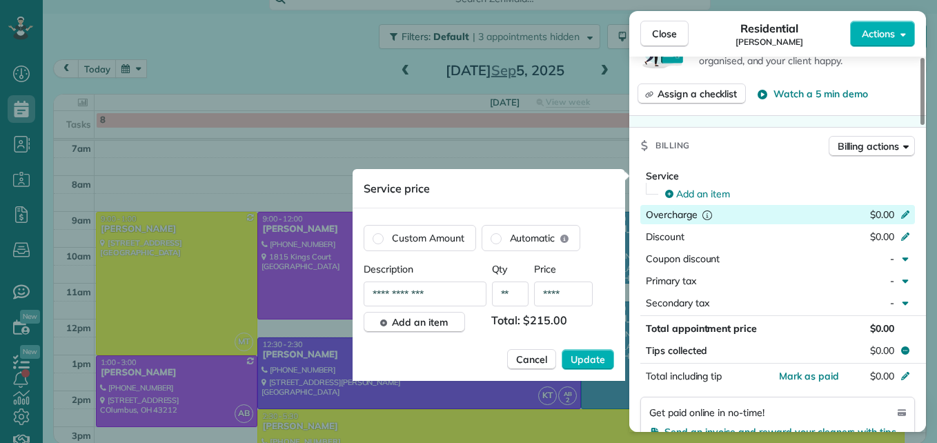
type input "****"
click at [593, 362] on span "Update" at bounding box center [588, 360] width 34 height 14
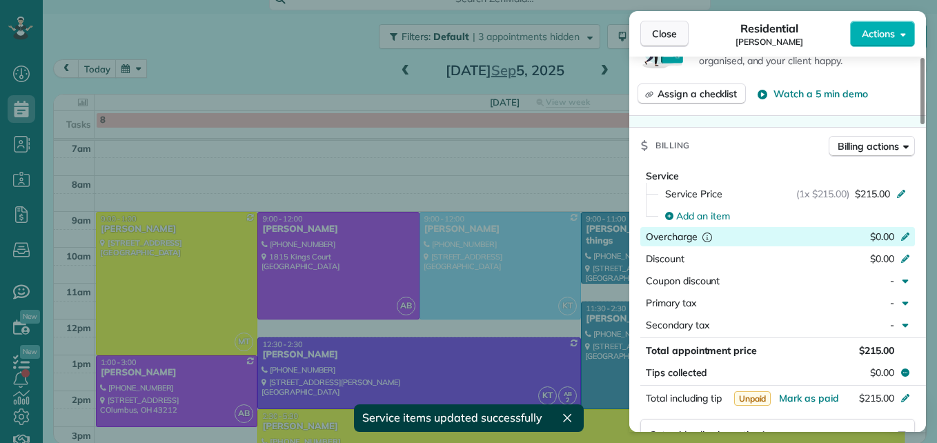
click at [665, 24] on button "Close" at bounding box center [664, 34] width 48 height 26
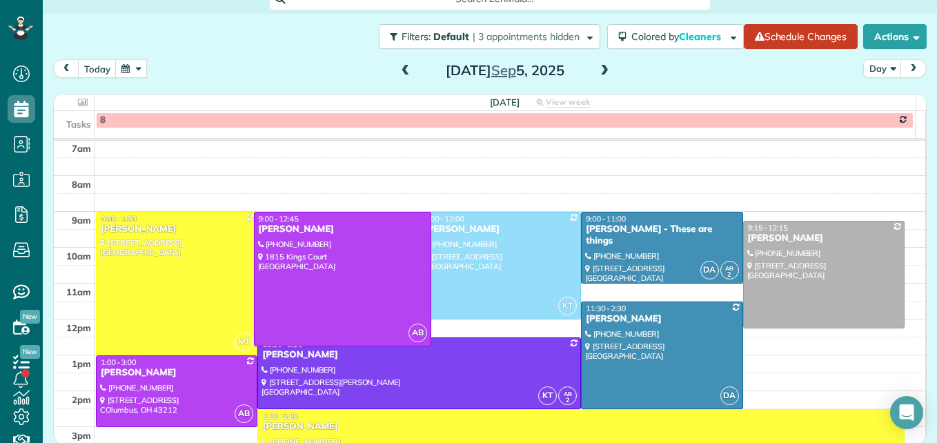
drag, startPoint x: 342, startPoint y: 317, endPoint x: 338, endPoint y: 346, distance: 29.3
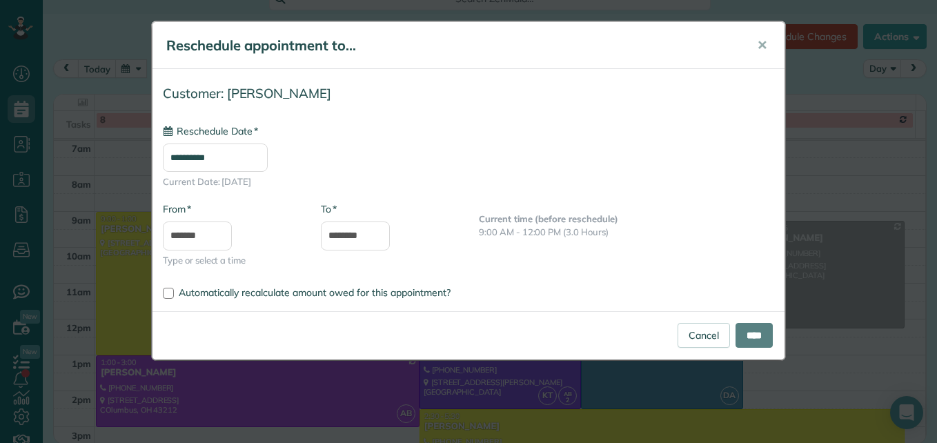
type input "**********"
click at [746, 328] on input "****" at bounding box center [754, 335] width 37 height 25
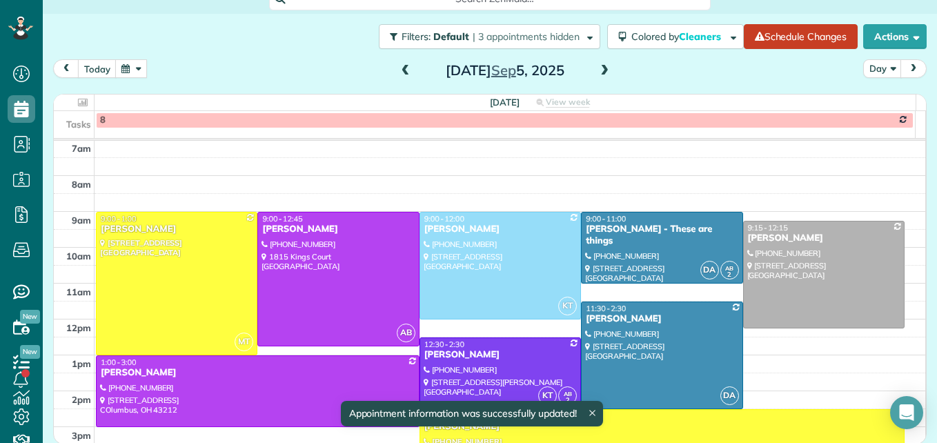
scroll to position [213, 0]
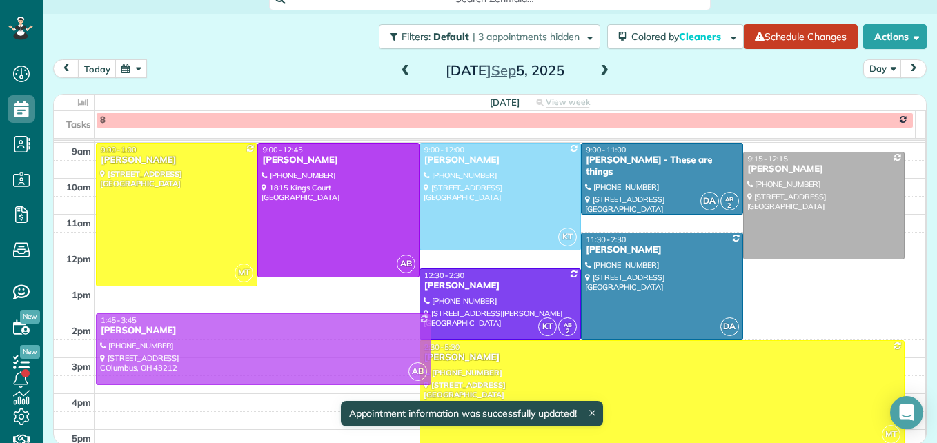
drag, startPoint x: 259, startPoint y: 330, endPoint x: 259, endPoint y: 353, distance: 22.8
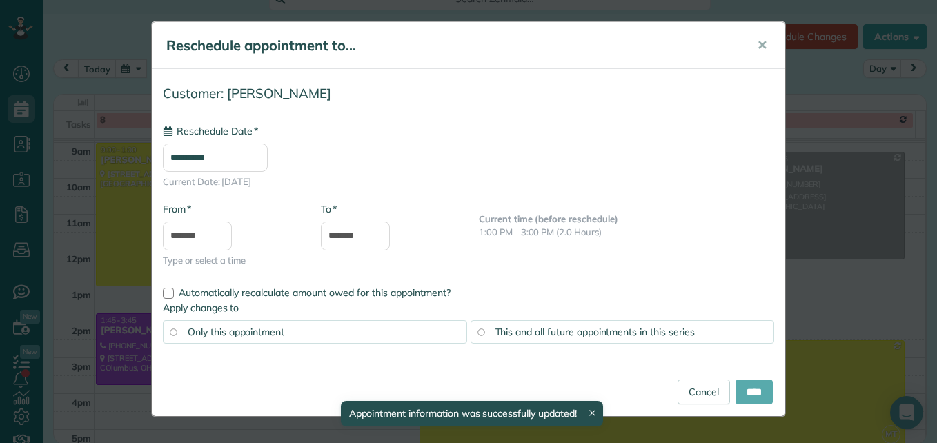
type input "**********"
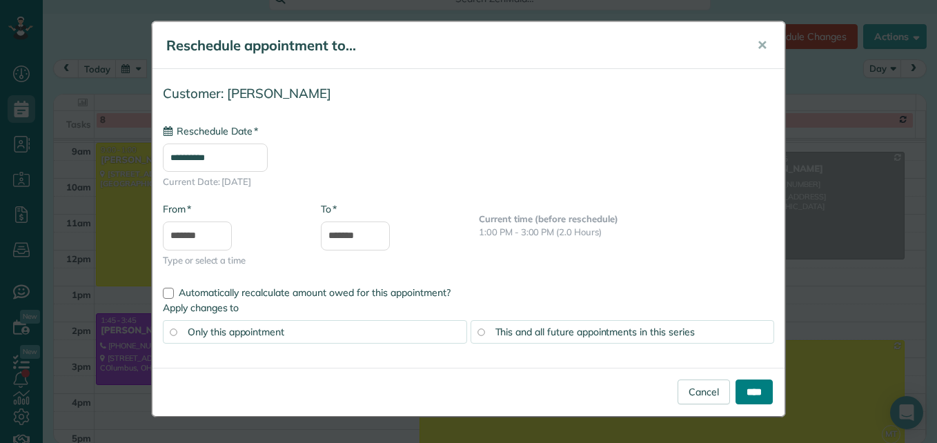
click at [740, 397] on input "****" at bounding box center [754, 391] width 37 height 25
